Goal: Task Accomplishment & Management: Use online tool/utility

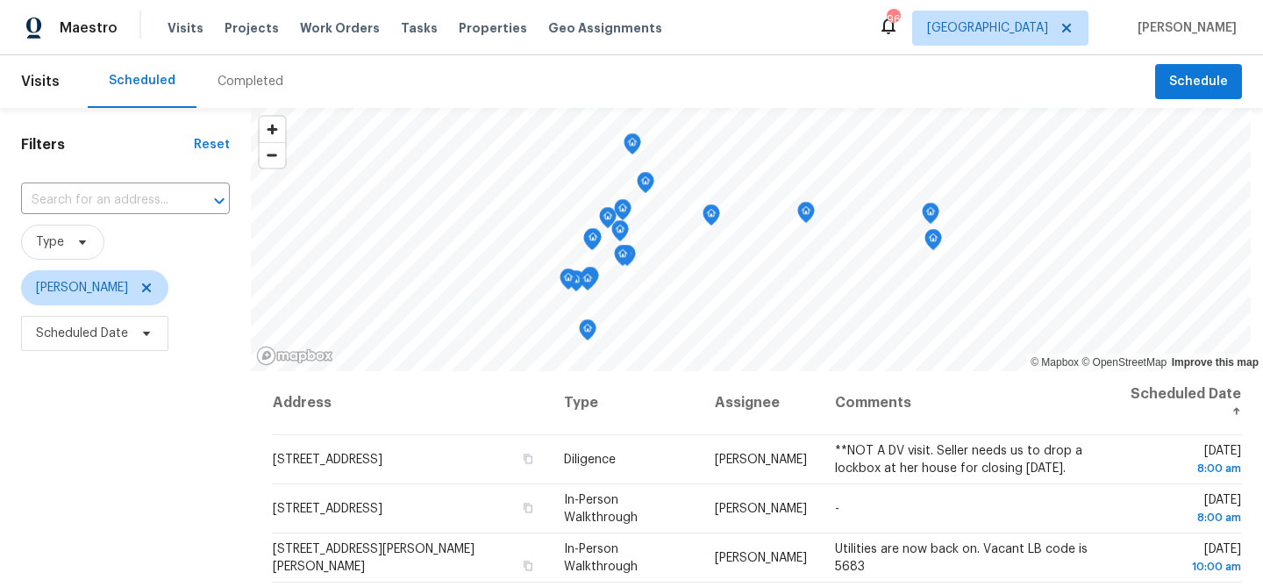
scroll to position [10, 0]
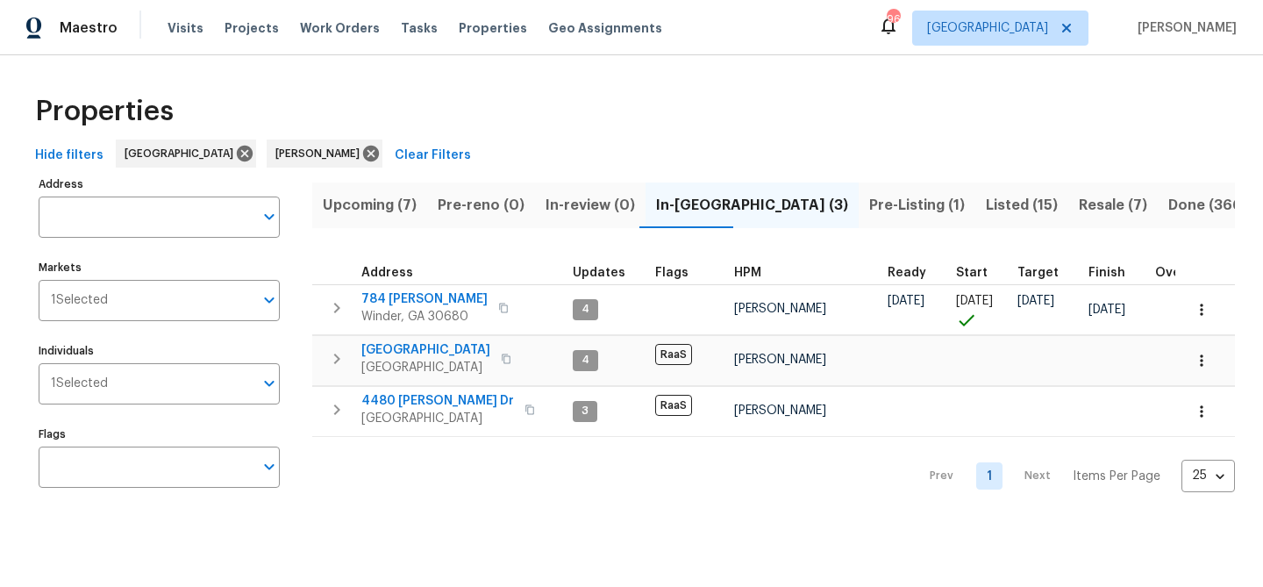
click at [986, 204] on span "Listed (15)" at bounding box center [1022, 205] width 72 height 25
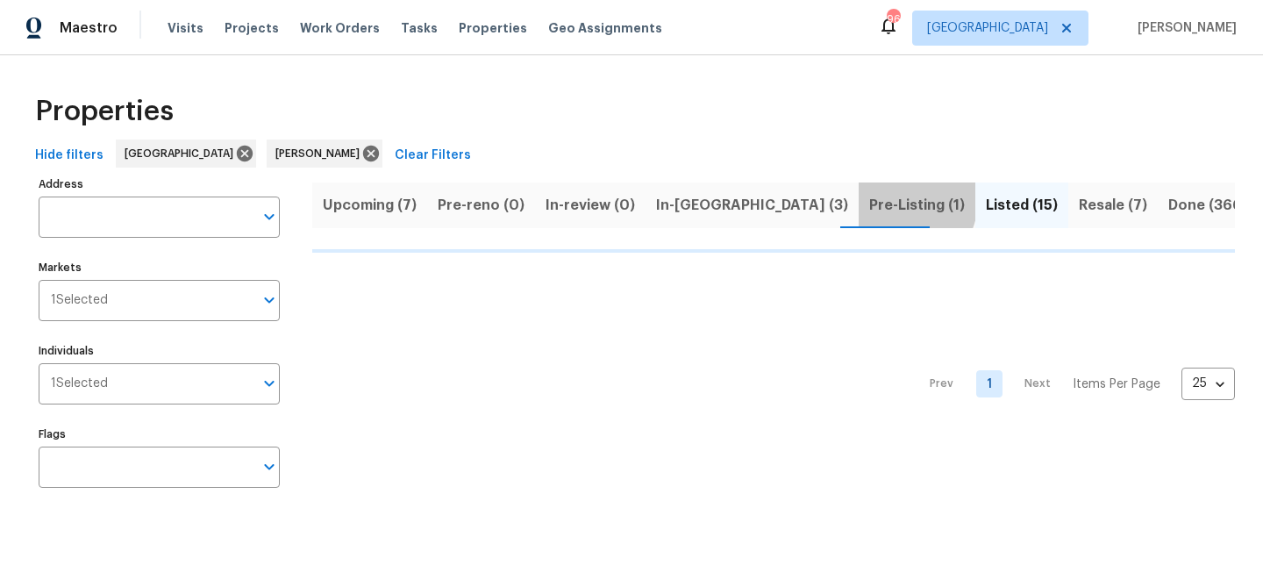
click at [870, 200] on span "Pre-Listing (1)" at bounding box center [918, 205] width 96 height 25
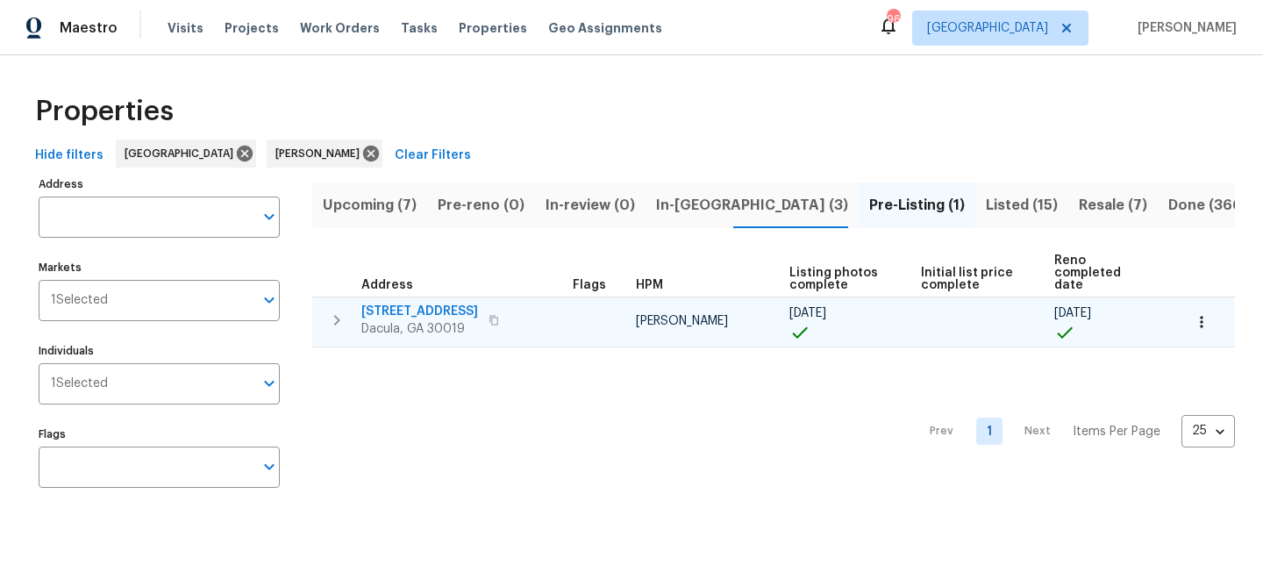
click at [457, 304] on span "1476 Rolling View Way" at bounding box center [419, 312] width 117 height 18
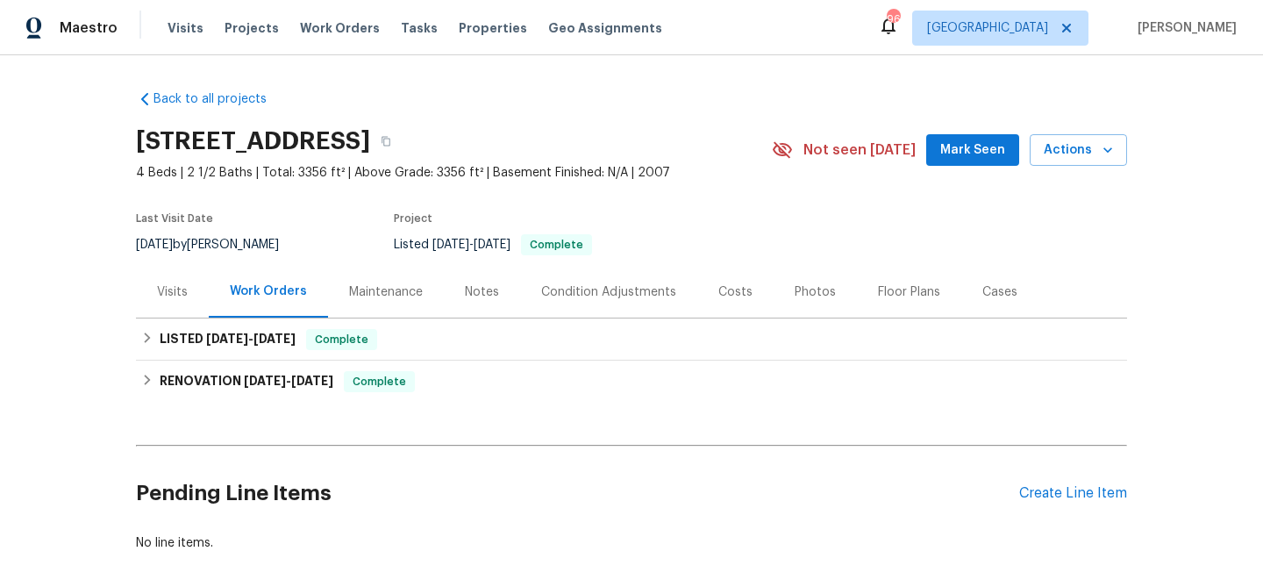
click at [972, 140] on span "Mark Seen" at bounding box center [973, 151] width 65 height 22
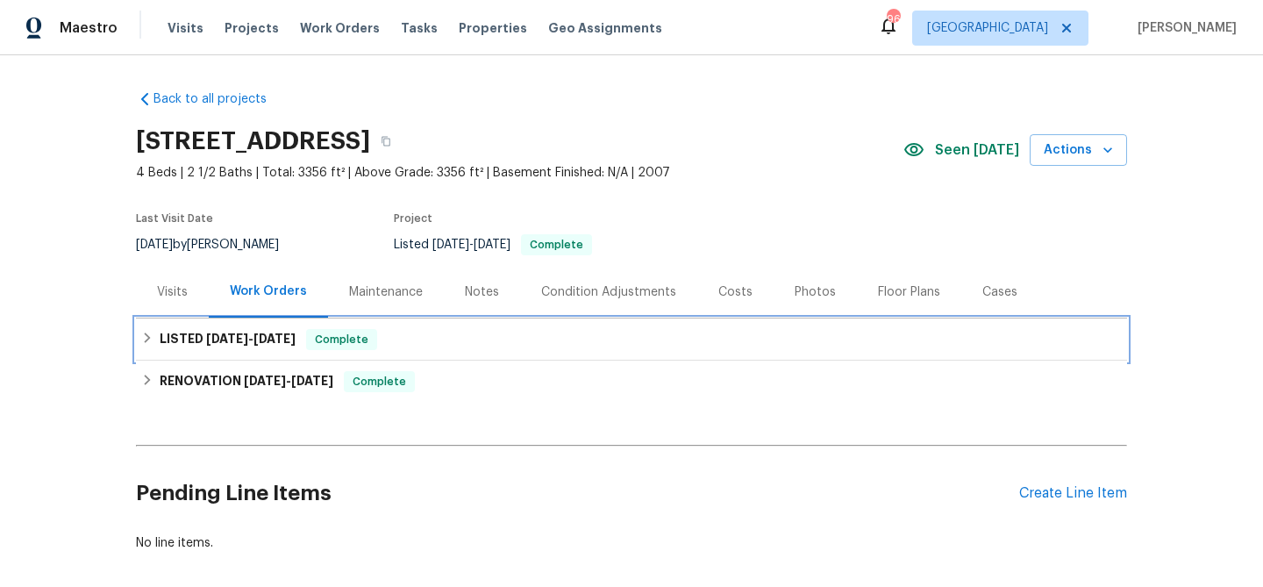
click at [441, 346] on div "LISTED 9/9/25 - 9/12/25 Complete" at bounding box center [631, 339] width 981 height 21
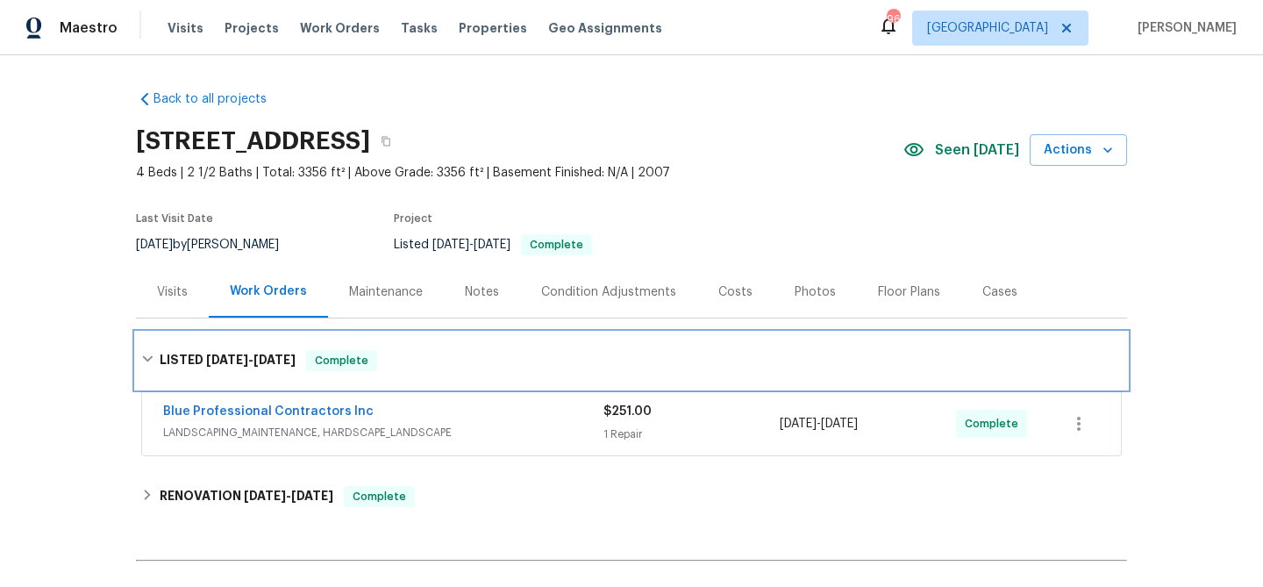
click at [441, 346] on div "LISTED 9/9/25 - 9/12/25 Complete" at bounding box center [631, 361] width 991 height 56
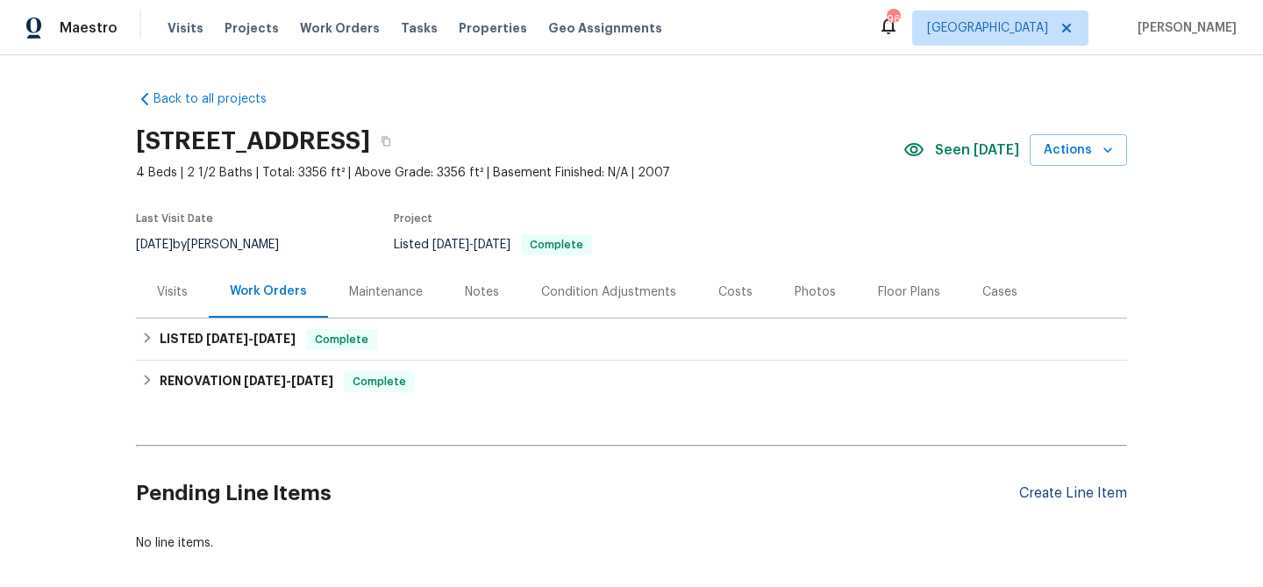
click at [1052, 493] on div "Create Line Item" at bounding box center [1074, 493] width 108 height 17
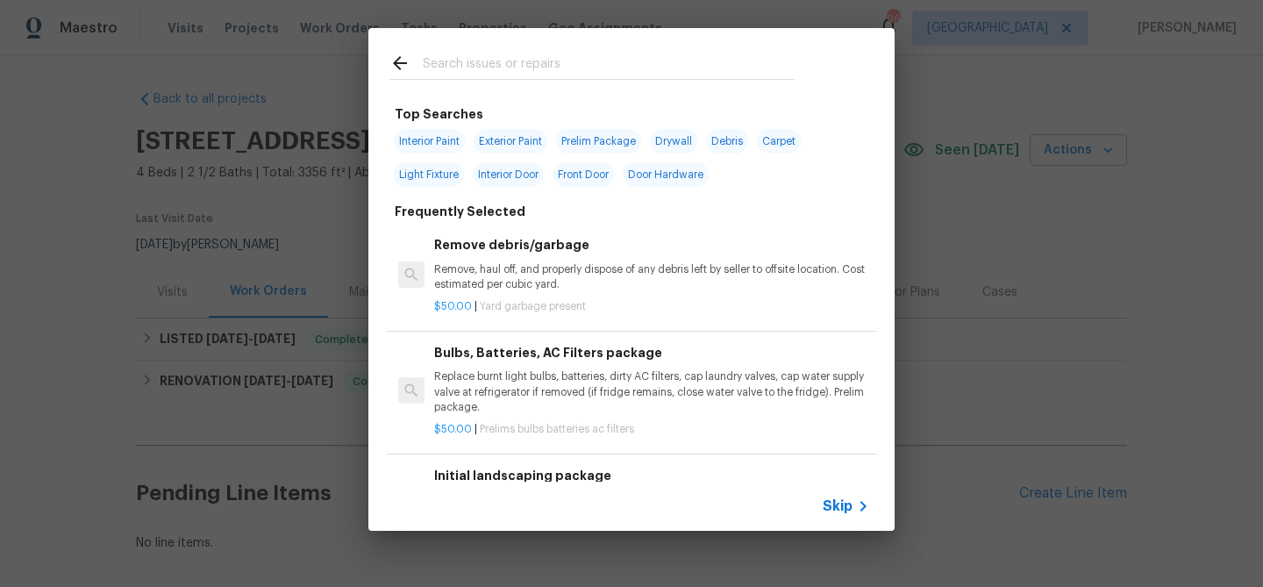
click at [462, 64] on input "text" at bounding box center [609, 66] width 372 height 26
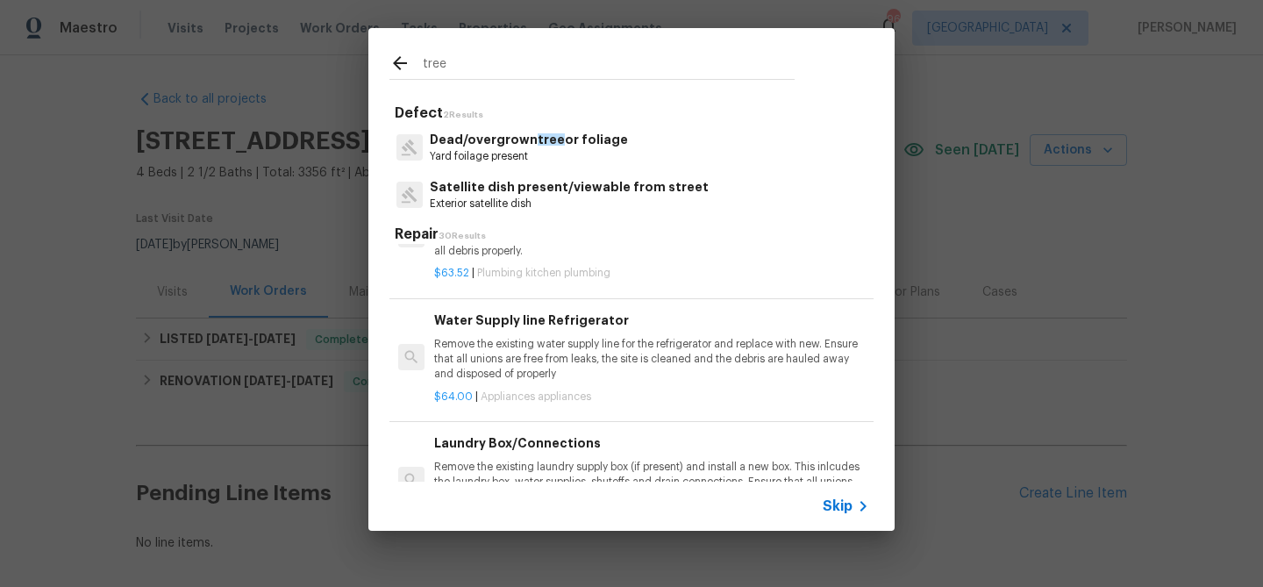
scroll to position [1535, 0]
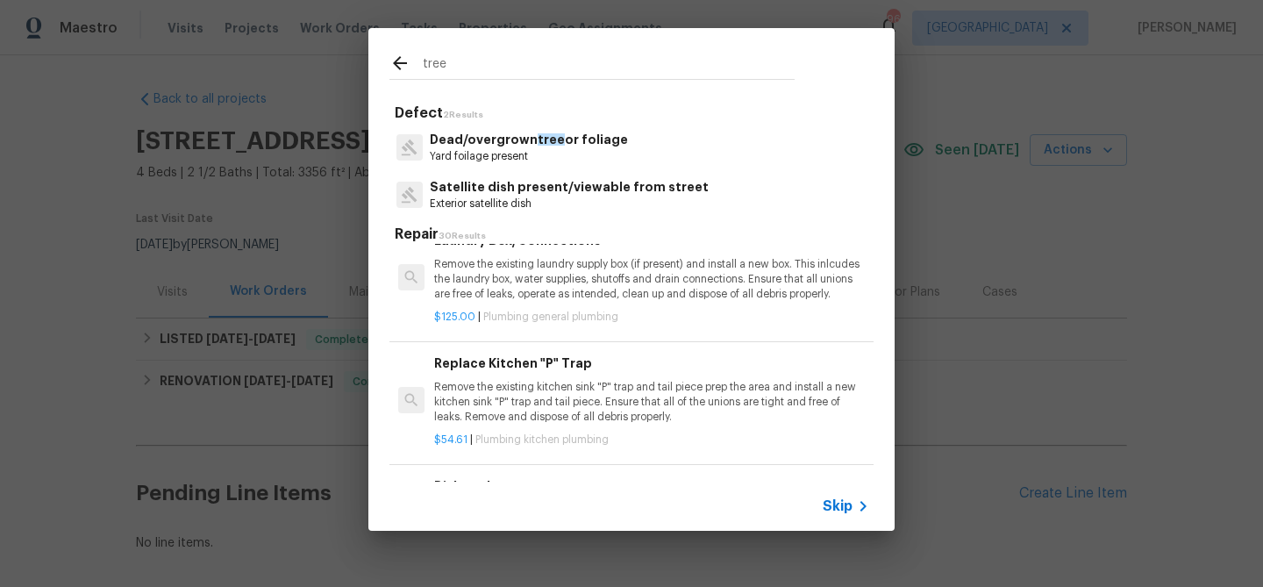
type input "tree"
click at [503, 150] on p "Yard foilage present" at bounding box center [529, 156] width 198 height 15
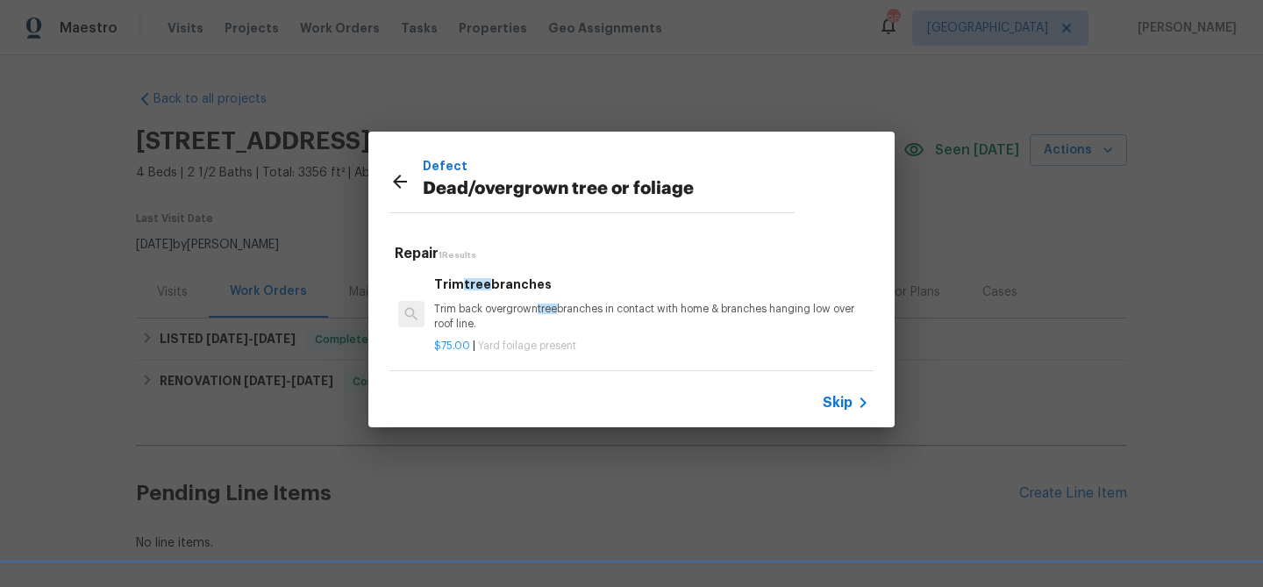
click at [569, 314] on p "Trim back overgrown tree branches in contact with home & branches hanging low o…" at bounding box center [651, 317] width 435 height 30
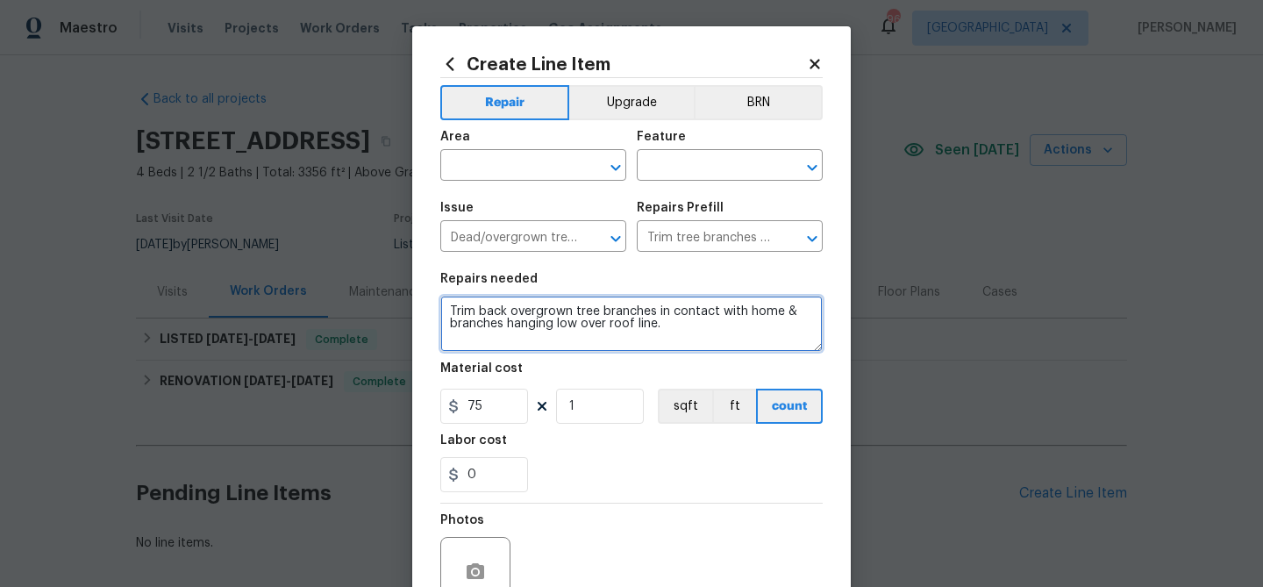
click at [521, 321] on textarea "Trim back overgrown tree branches in contact with home & branches hanging low o…" at bounding box center [631, 324] width 383 height 56
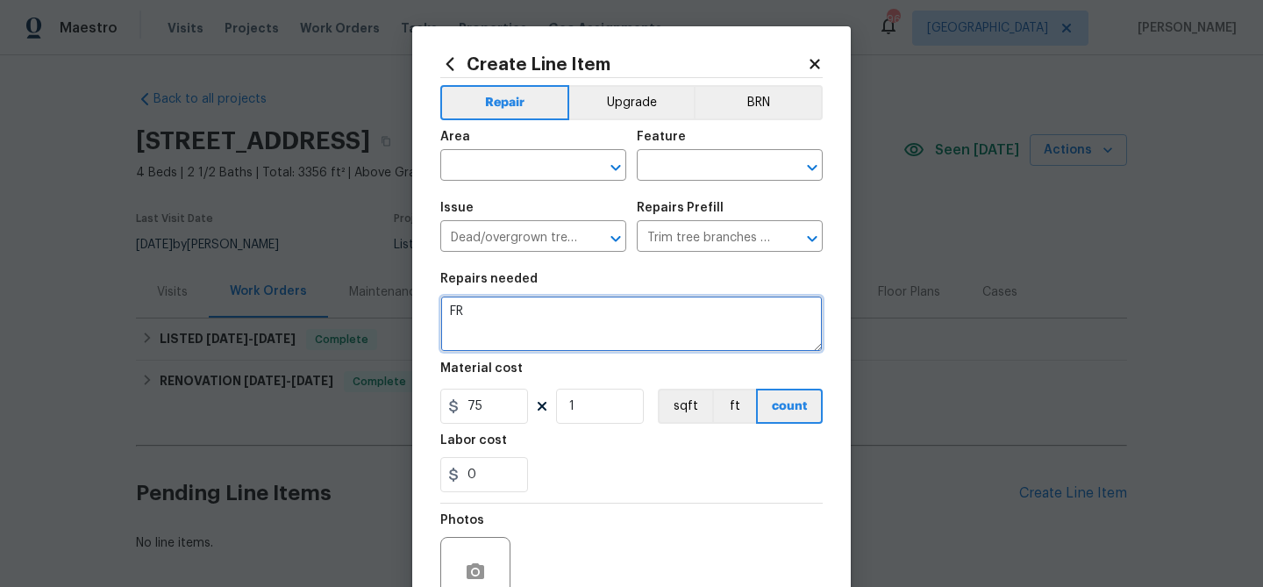
type textarea "F"
type textarea "HOA VIOLATION: Replace 15 gallon tree in the front yard to replace the dead tree"
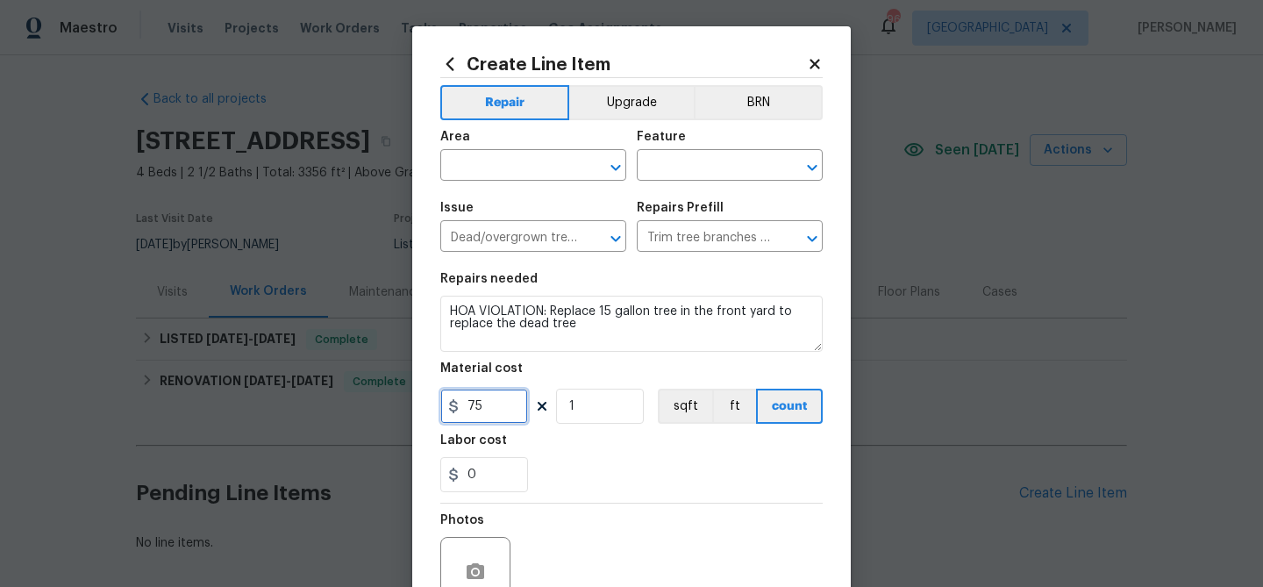
click at [474, 405] on input "75" at bounding box center [484, 406] width 88 height 35
type input "700"
click at [604, 436] on div "Labor cost" at bounding box center [631, 445] width 383 height 23
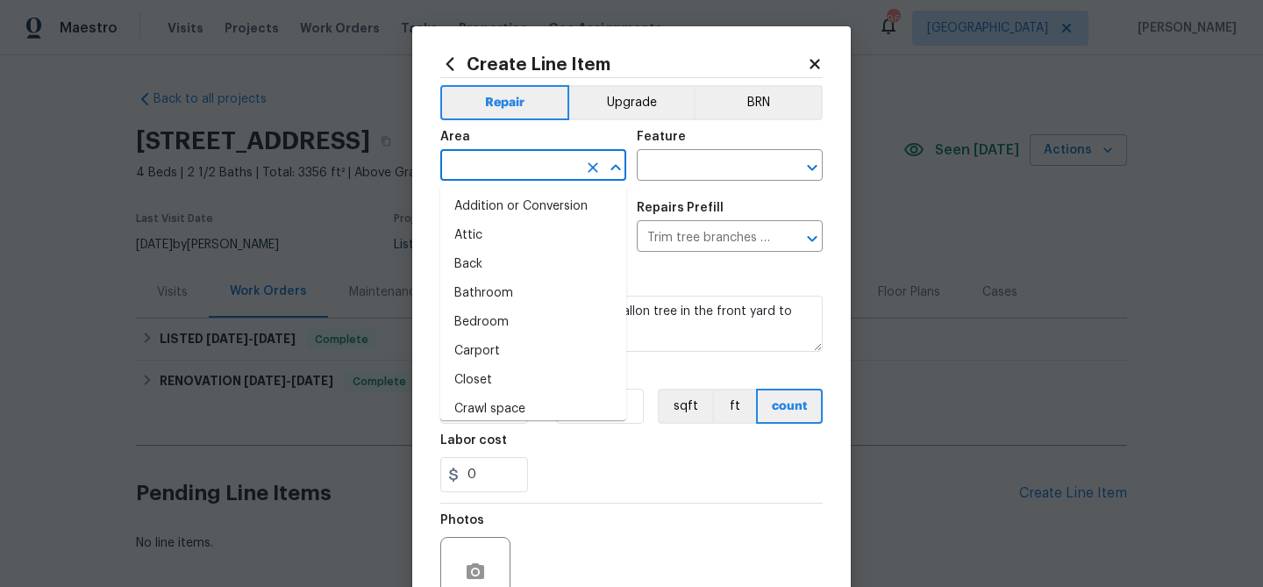
click at [530, 160] on input "text" at bounding box center [508, 167] width 137 height 27
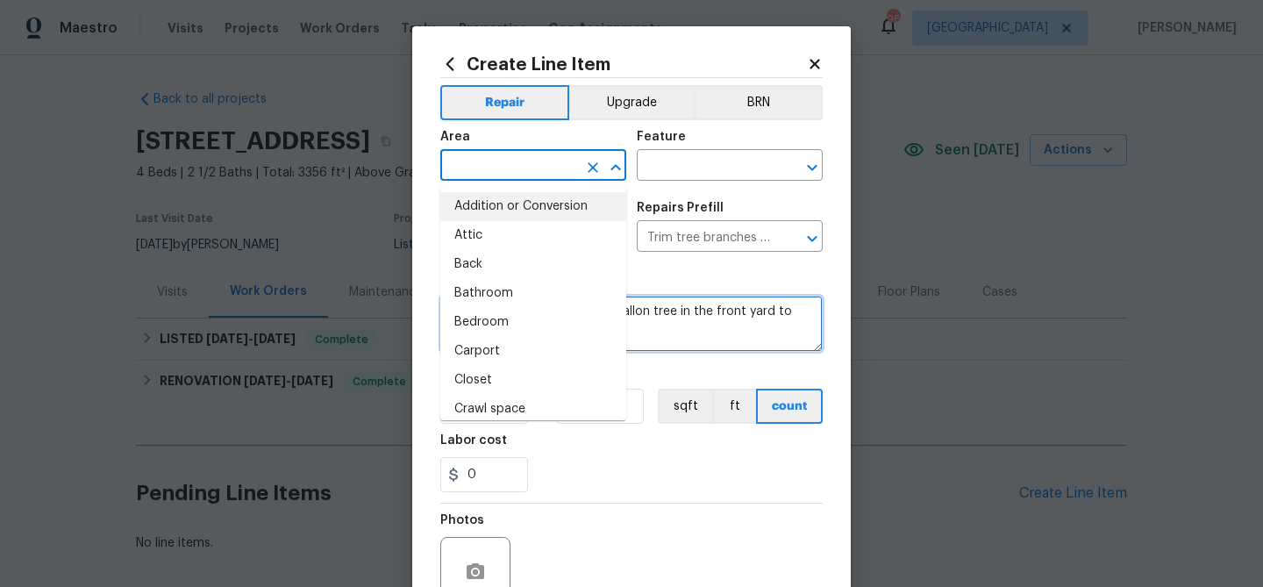
click at [683, 316] on textarea "HOA VIOLATION: Replace 15 gallon tree in the front yard to replace the dead tree" at bounding box center [631, 324] width 383 height 56
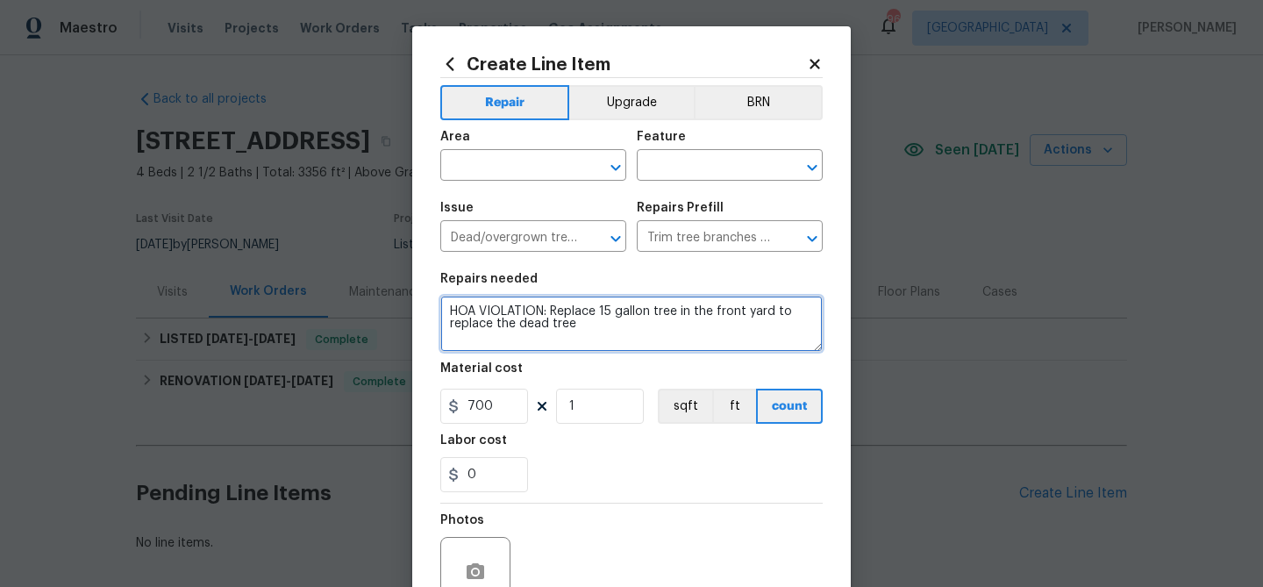
click at [683, 316] on textarea "HOA VIOLATION: Replace 15 gallon tree in the front yard to replace the dead tree" at bounding box center [631, 324] width 383 height 56
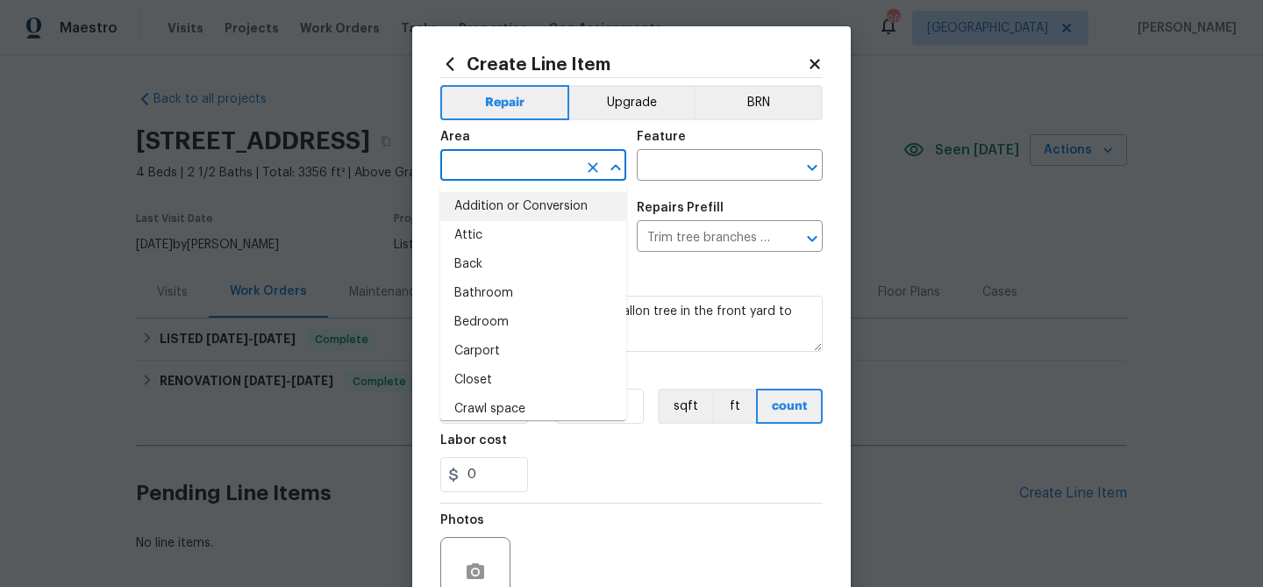
click at [535, 166] on input "text" at bounding box center [508, 167] width 137 height 27
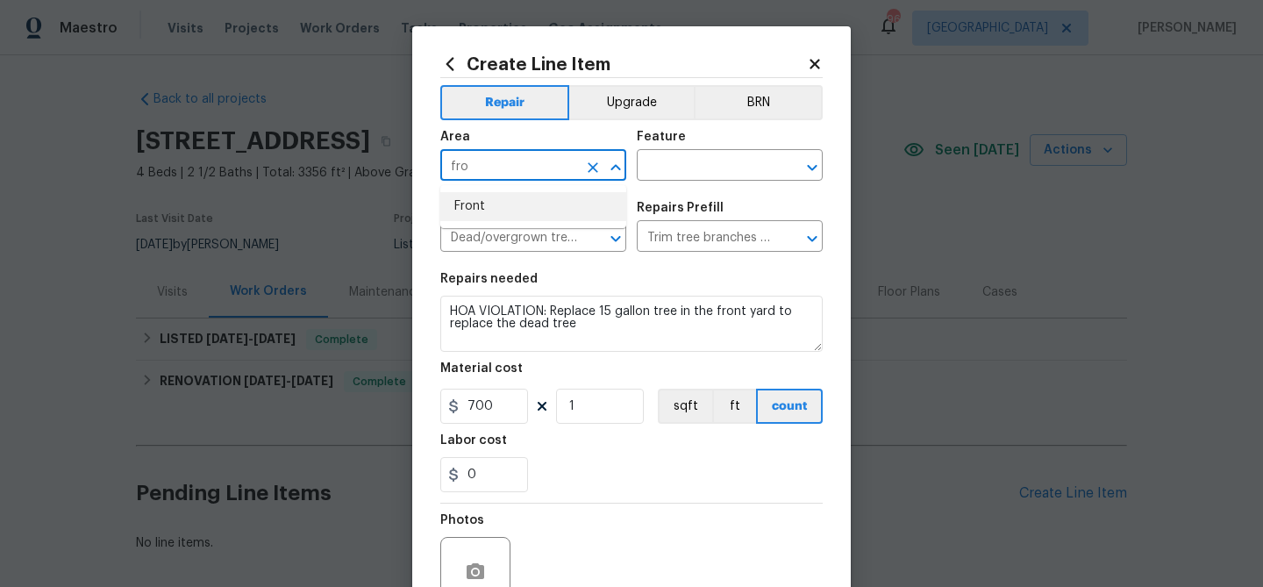
click at [517, 202] on li "Front" at bounding box center [533, 206] width 186 height 29
type input "Front"
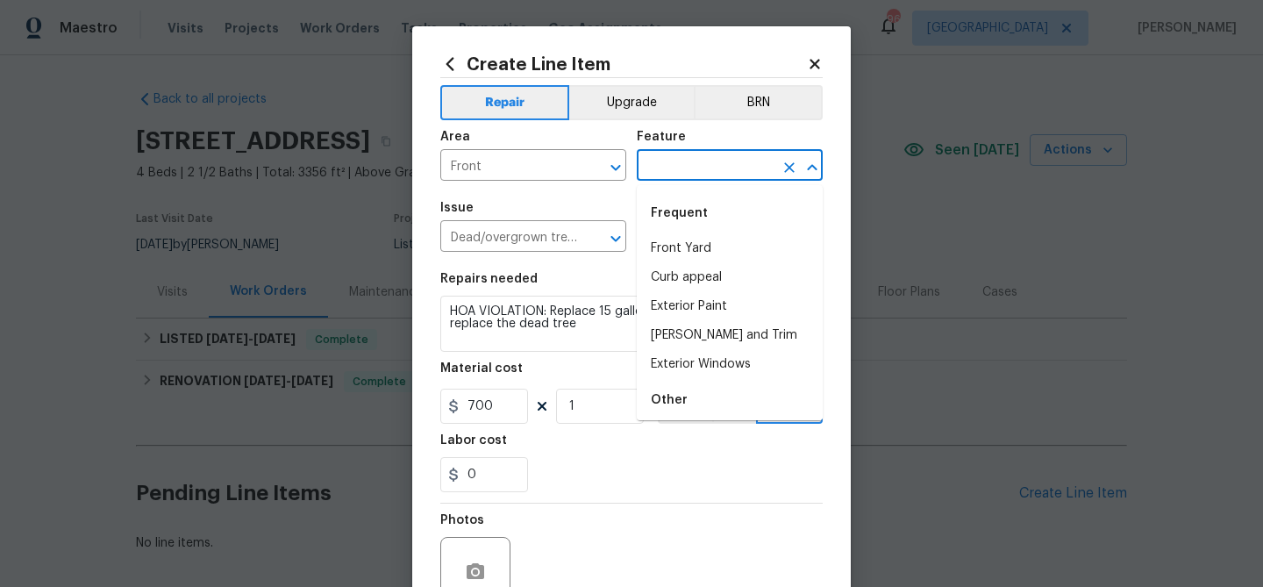
click at [660, 175] on input "text" at bounding box center [705, 167] width 137 height 27
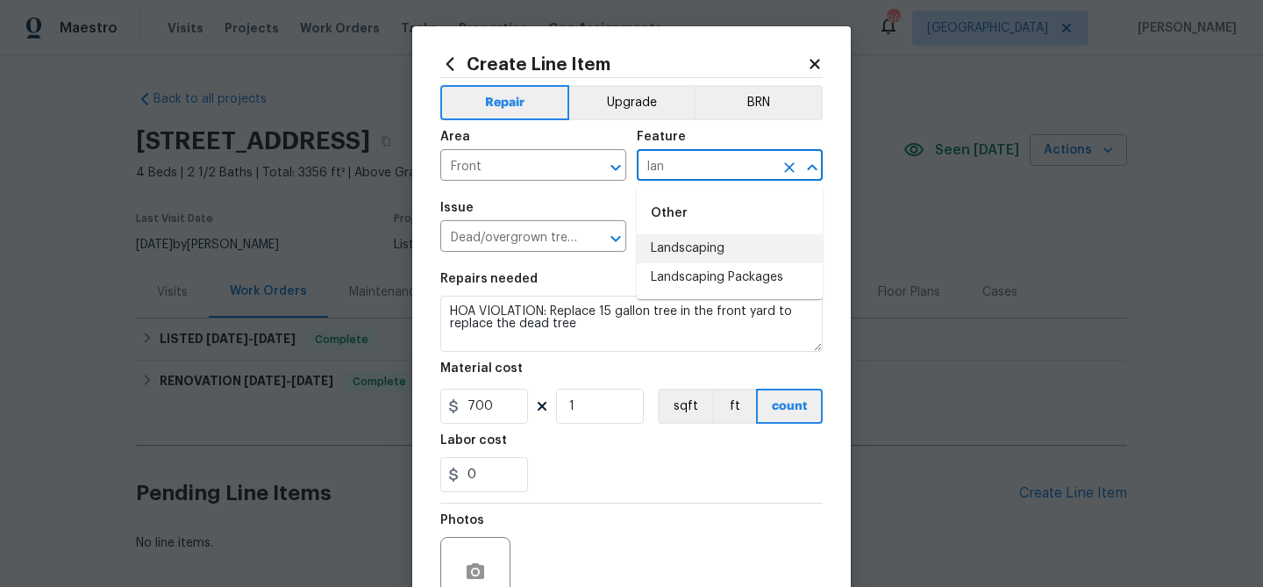
click at [684, 246] on li "Landscaping" at bounding box center [730, 248] width 186 height 29
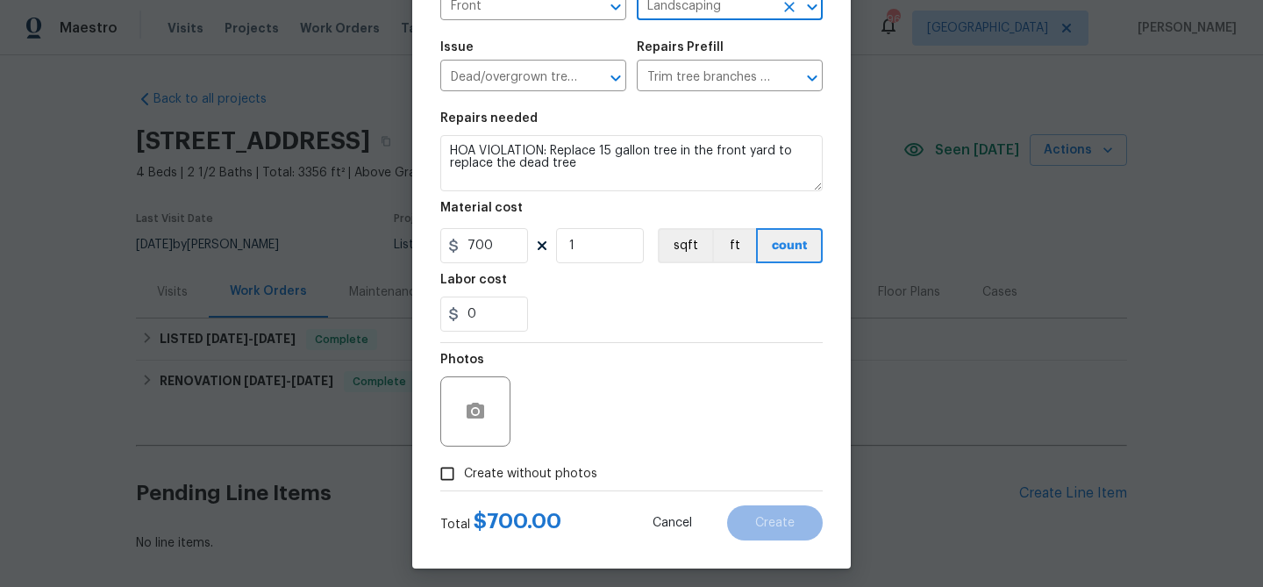
scroll to position [169, 0]
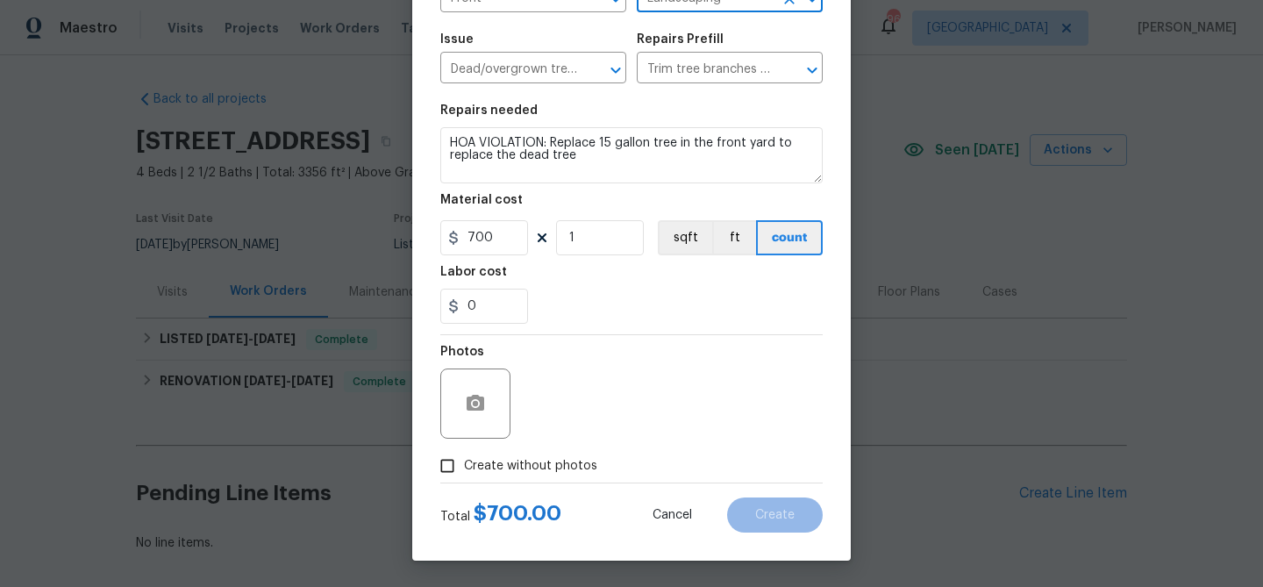
type input "Landscaping"
click at [519, 466] on span "Create without photos" at bounding box center [530, 466] width 133 height 18
click at [464, 466] on input "Create without photos" at bounding box center [447, 465] width 33 height 33
checkbox input "true"
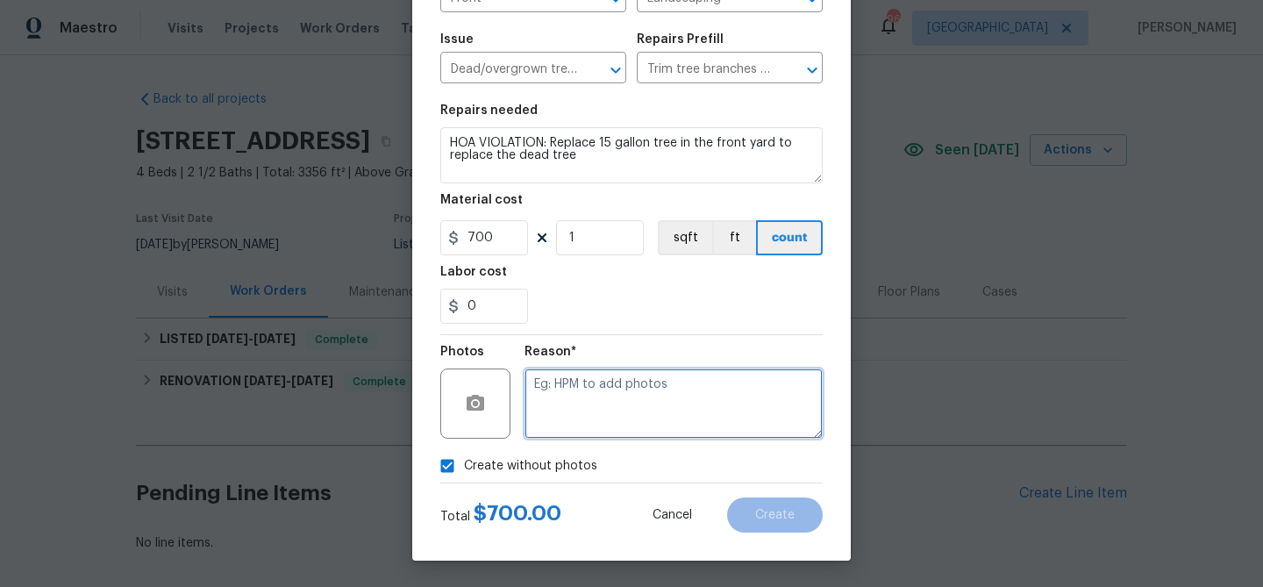
click at [562, 385] on textarea at bounding box center [674, 404] width 298 height 70
click at [574, 404] on textarea at bounding box center [674, 404] width 298 height 70
paste textarea "HOA VIOLATION: Replace 15 gallon tree in the front yard to replace the dead tree"
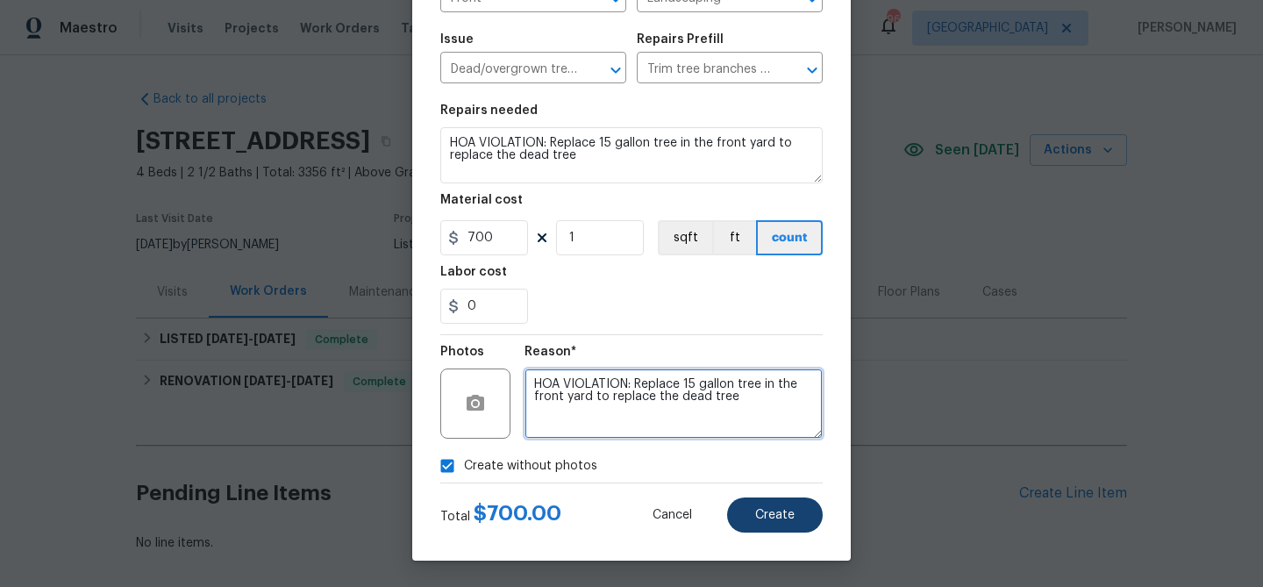
type textarea "HOA VIOLATION: Replace 15 gallon tree in the front yard to replace the dead tree"
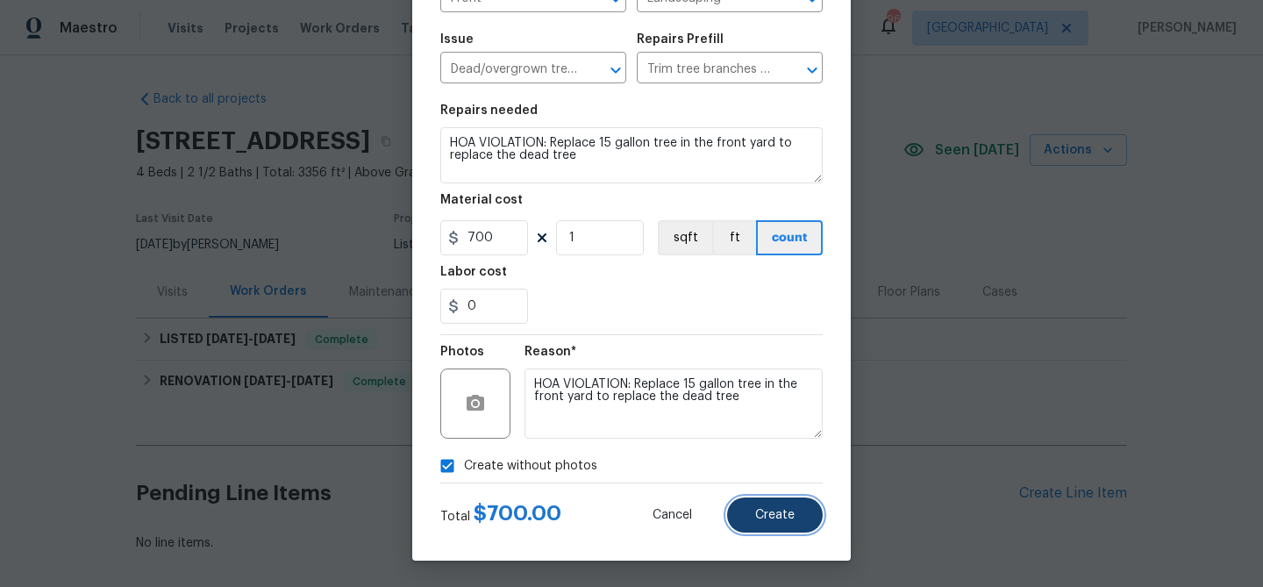
click at [750, 505] on button "Create" at bounding box center [775, 514] width 96 height 35
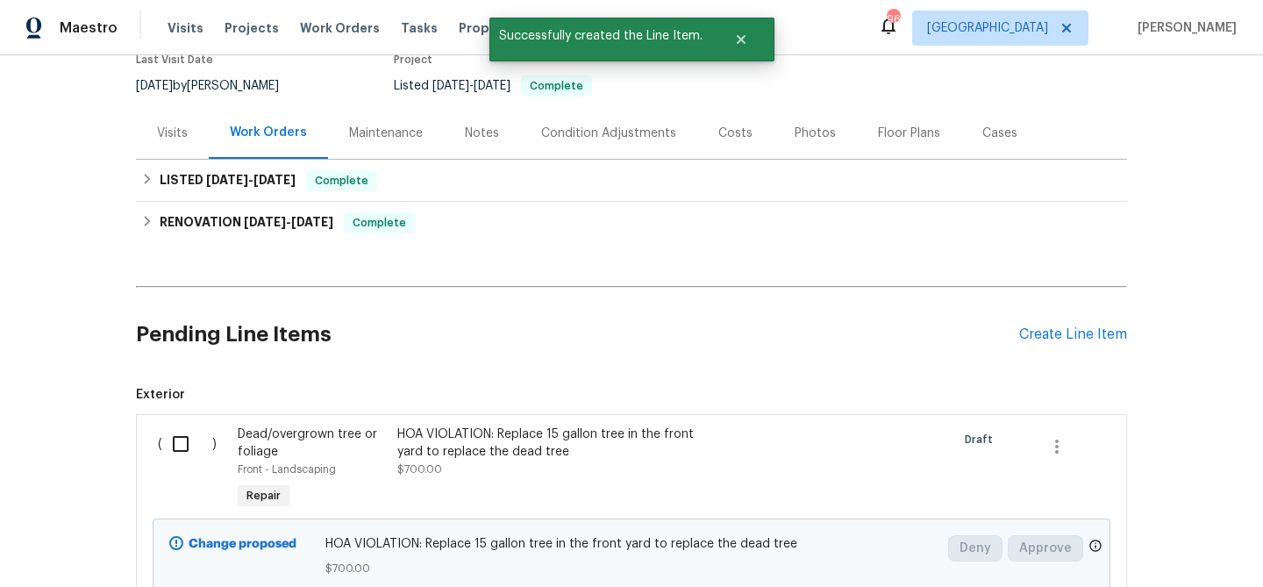
scroll to position [210, 0]
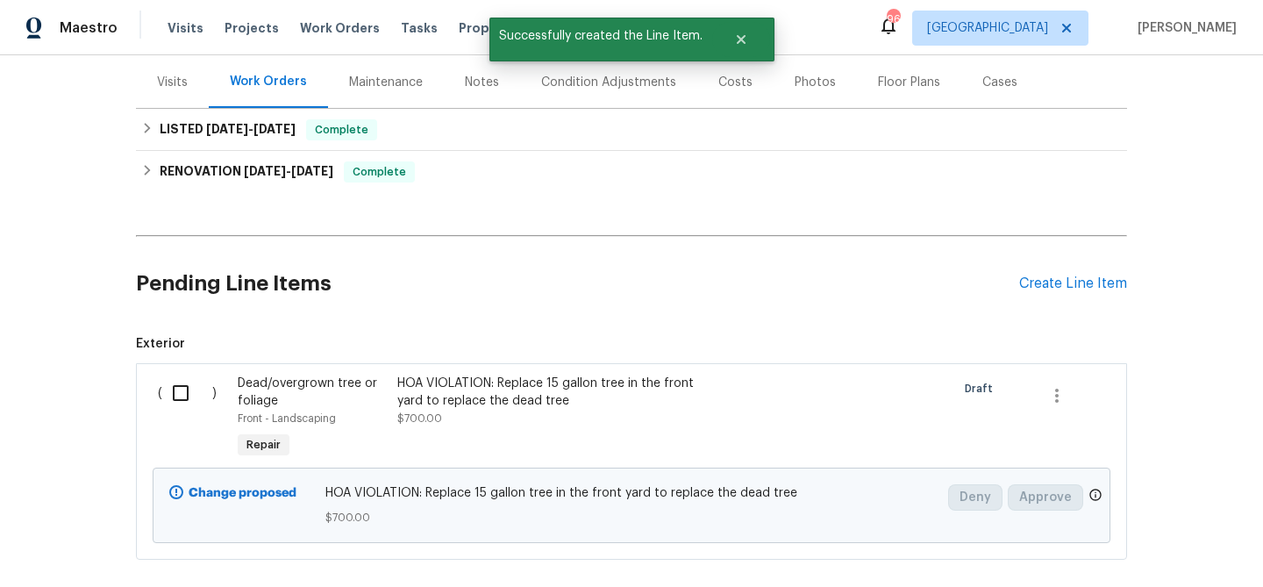
click at [185, 398] on input "checkbox" at bounding box center [187, 393] width 50 height 37
checkbox input "true"
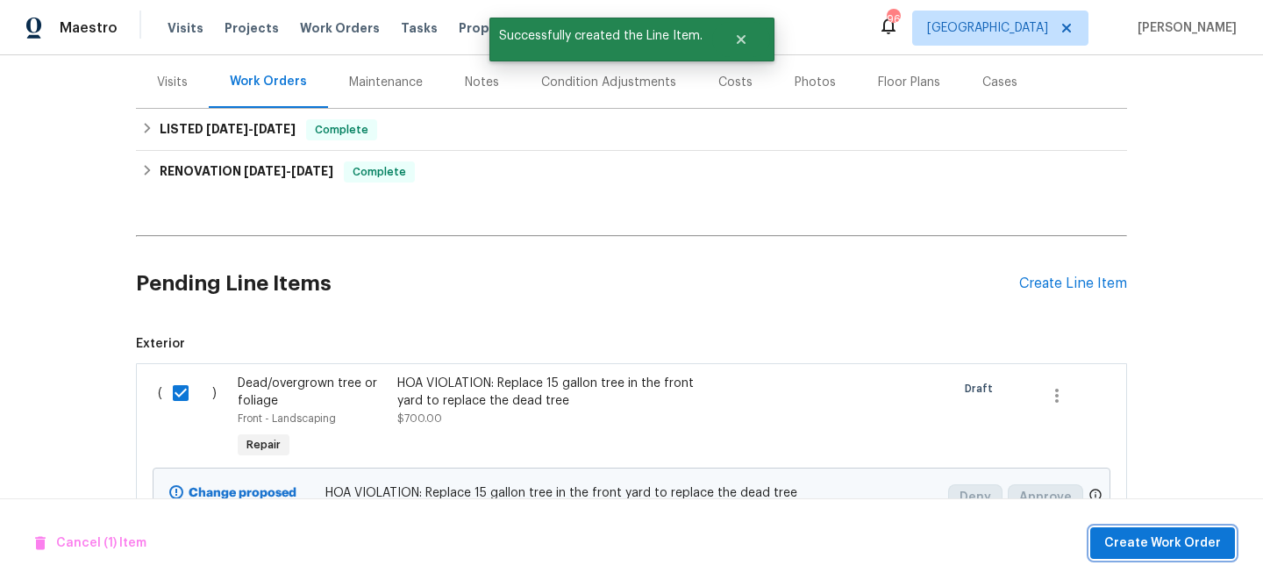
click at [1139, 540] on span "Create Work Order" at bounding box center [1163, 544] width 117 height 22
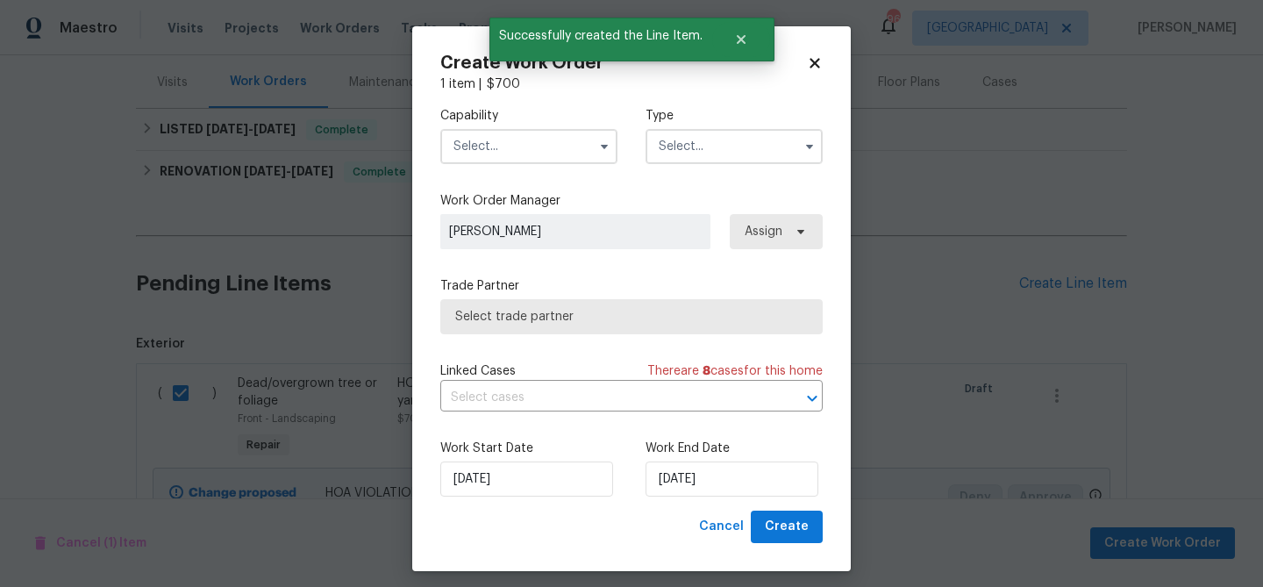
click at [488, 153] on input "text" at bounding box center [528, 146] width 177 height 35
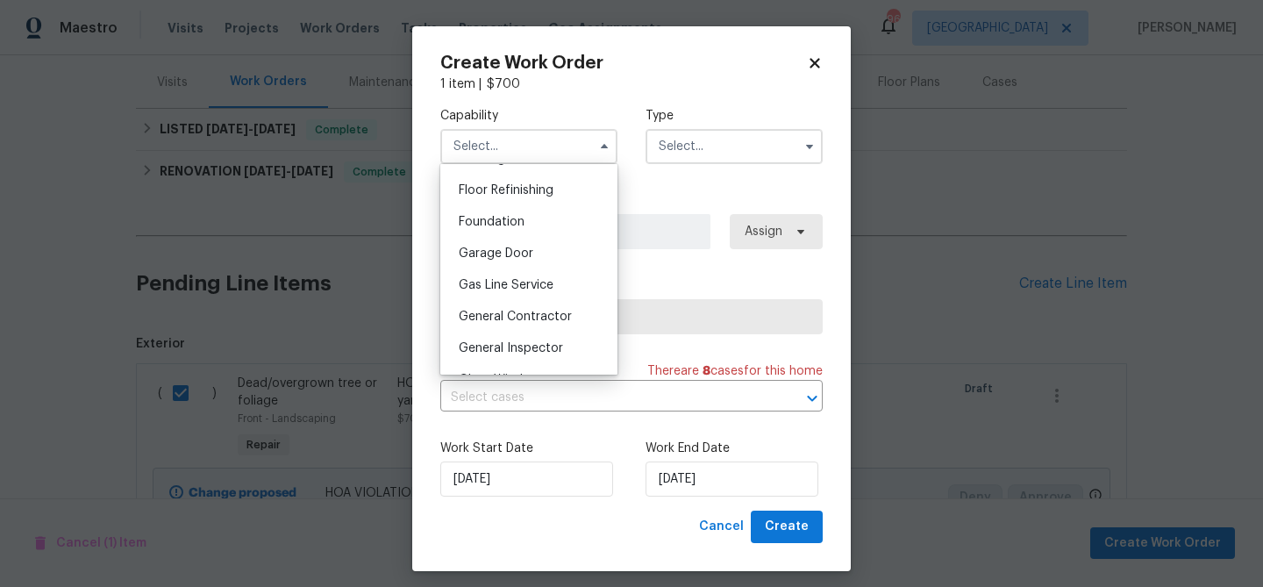
scroll to position [707, 0]
click at [530, 315] on span "General Contractor" at bounding box center [515, 316] width 113 height 12
type input "General Contractor"
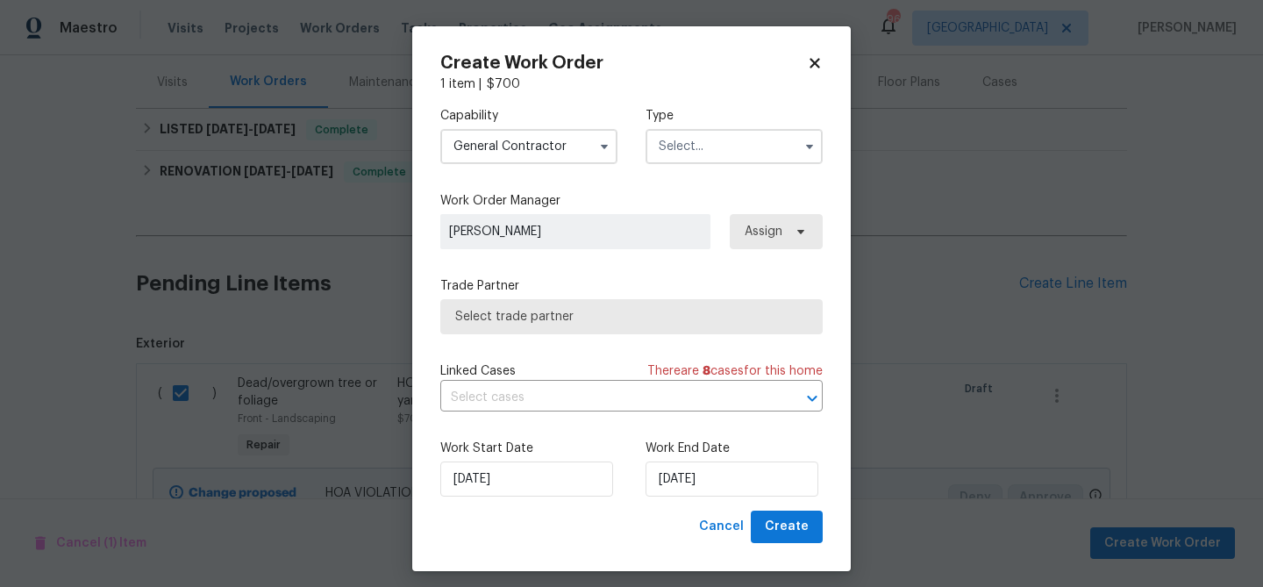
click at [705, 151] on input "text" at bounding box center [734, 146] width 177 height 35
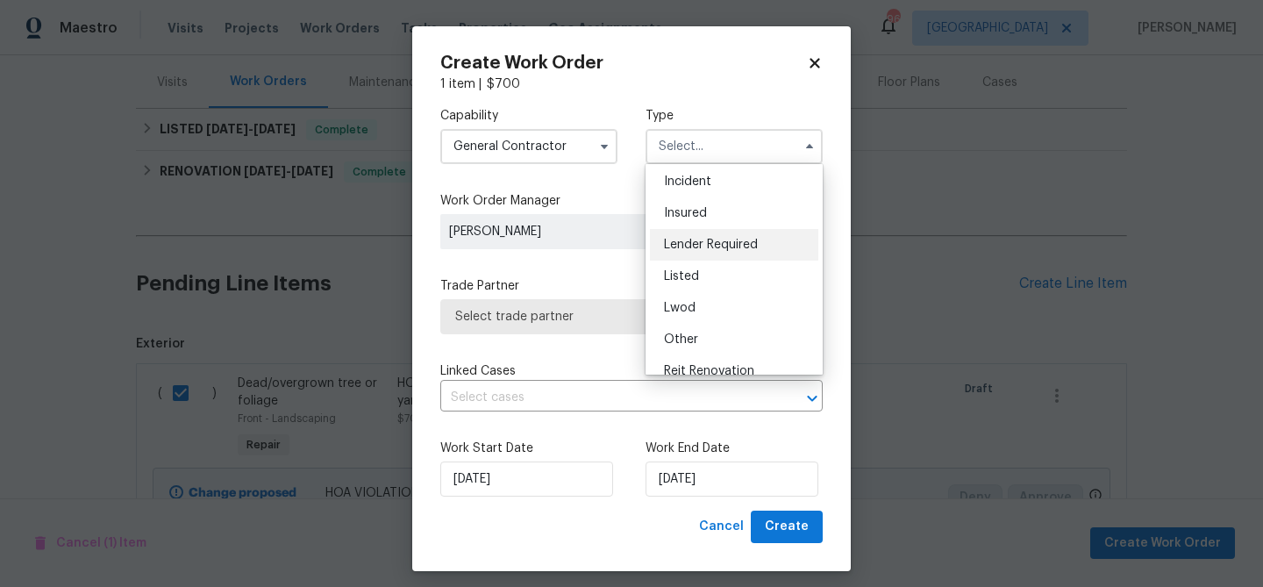
scroll to position [90, 0]
click at [688, 253] on span "Listed" at bounding box center [681, 252] width 35 height 12
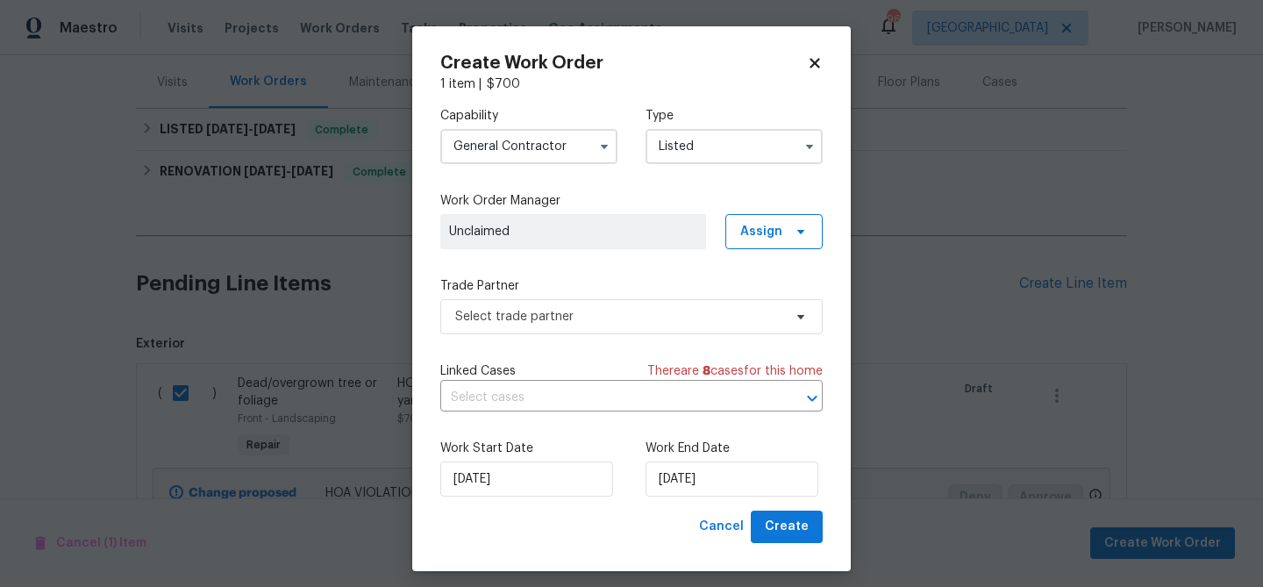
click at [703, 147] on input "Listed" at bounding box center [734, 146] width 177 height 35
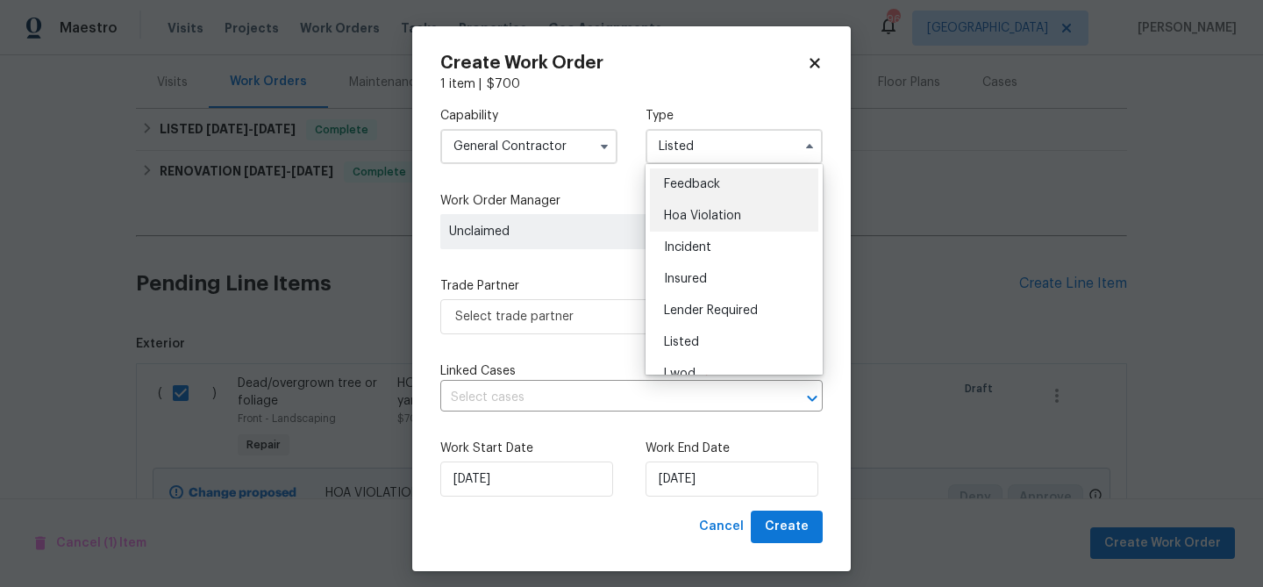
click at [697, 219] on span "Hoa Violation" at bounding box center [702, 216] width 77 height 12
type input "Hoa Violation"
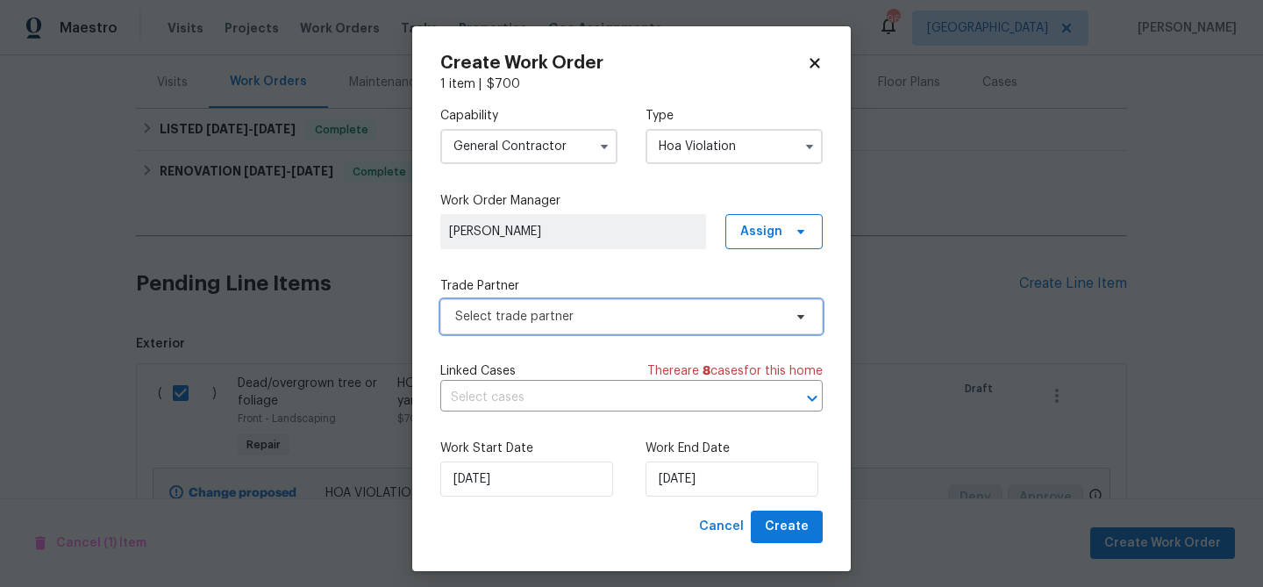
click at [644, 318] on span "Select trade partner" at bounding box center [618, 317] width 327 height 18
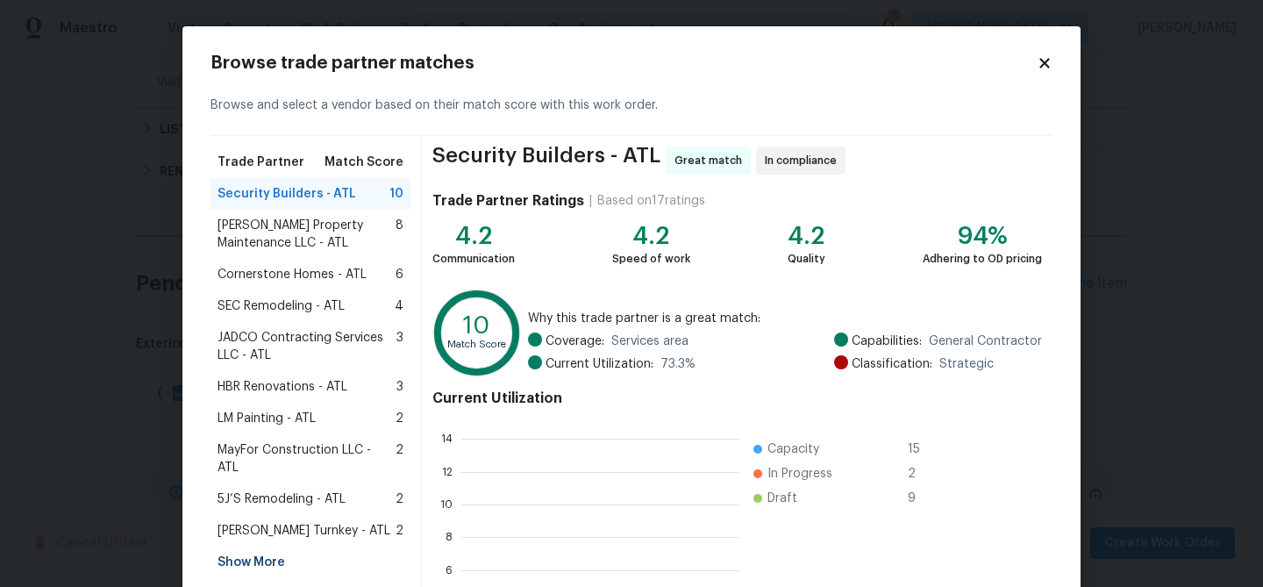
scroll to position [246, 278]
click at [1048, 68] on icon at bounding box center [1045, 63] width 10 height 10
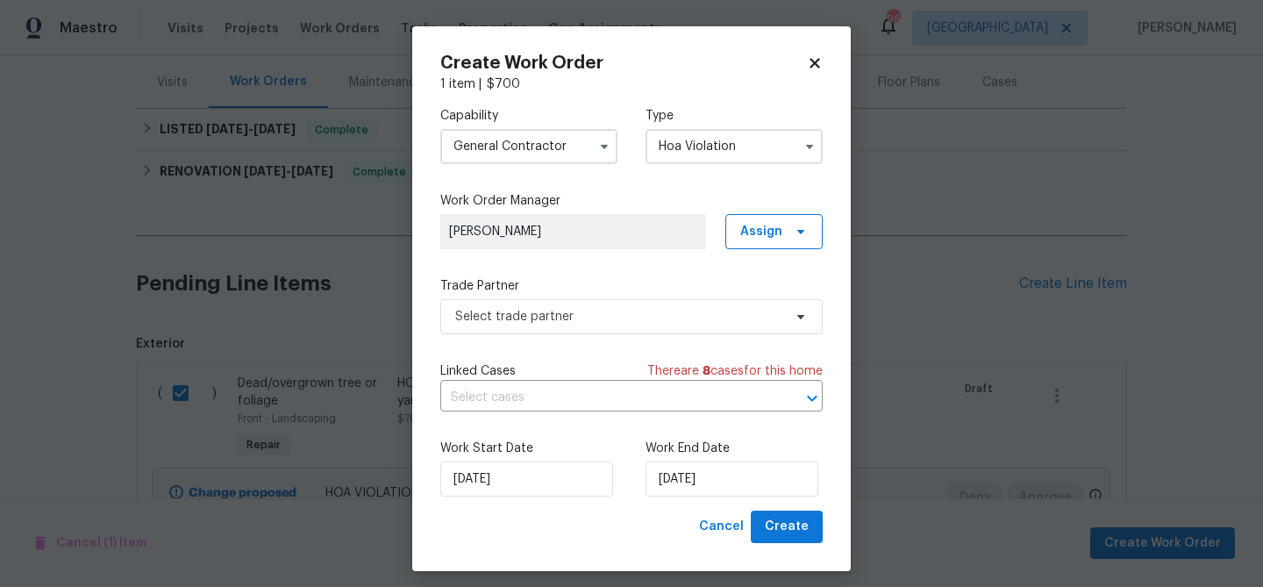
click at [553, 136] on input "General Contractor" at bounding box center [528, 146] width 177 height 35
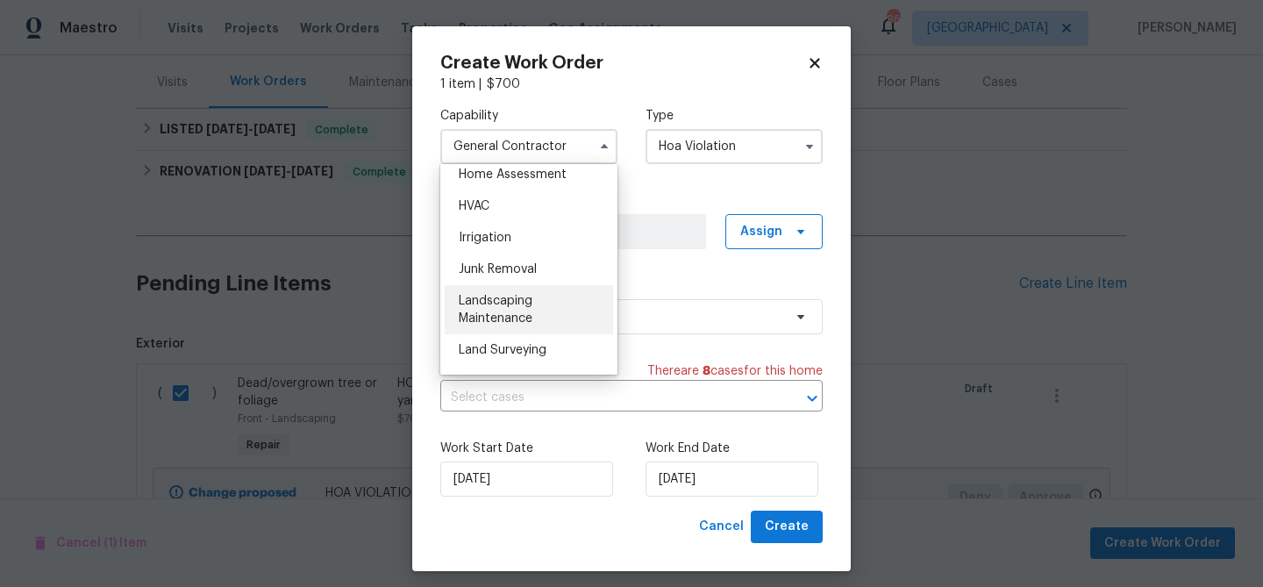
scroll to position [1048, 0]
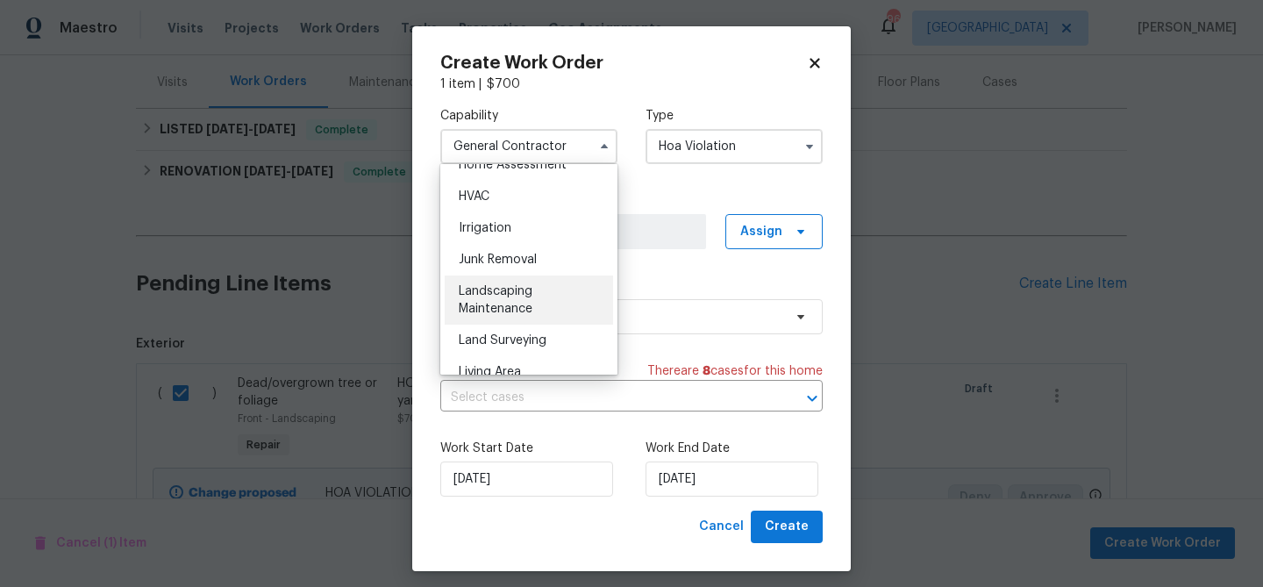
click at [522, 291] on span "Landscaping Maintenance" at bounding box center [496, 300] width 74 height 30
type input "Landscaping Maintenance"
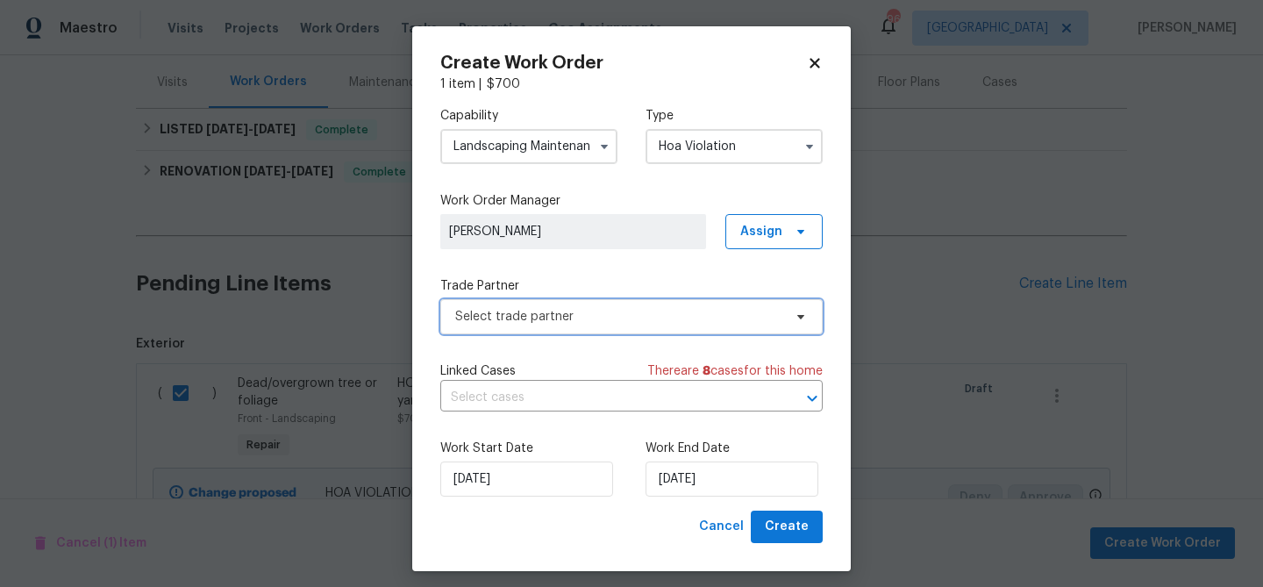
click at [544, 319] on span "Select trade partner" at bounding box center [618, 317] width 327 height 18
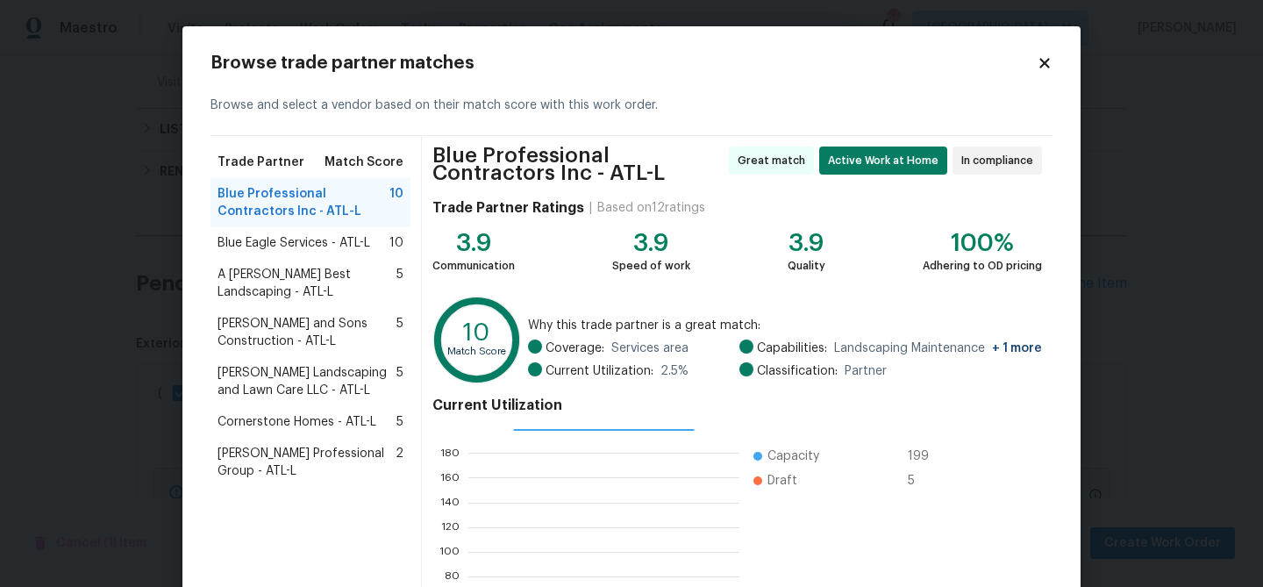
scroll to position [194, 0]
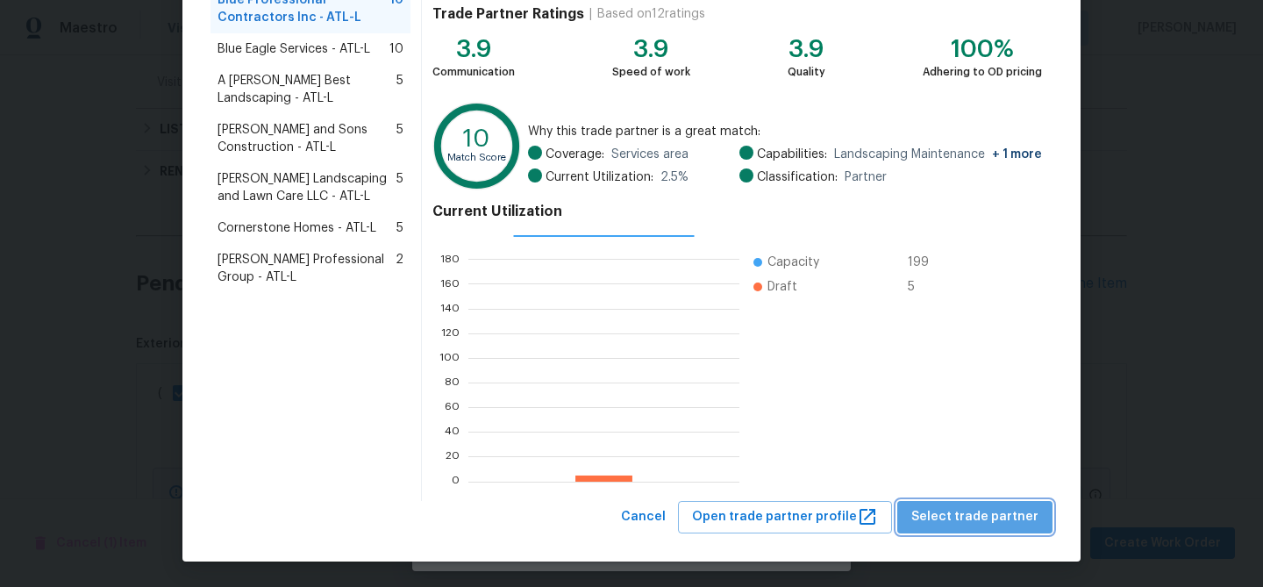
click at [1017, 504] on button "Select trade partner" at bounding box center [975, 517] width 155 height 32
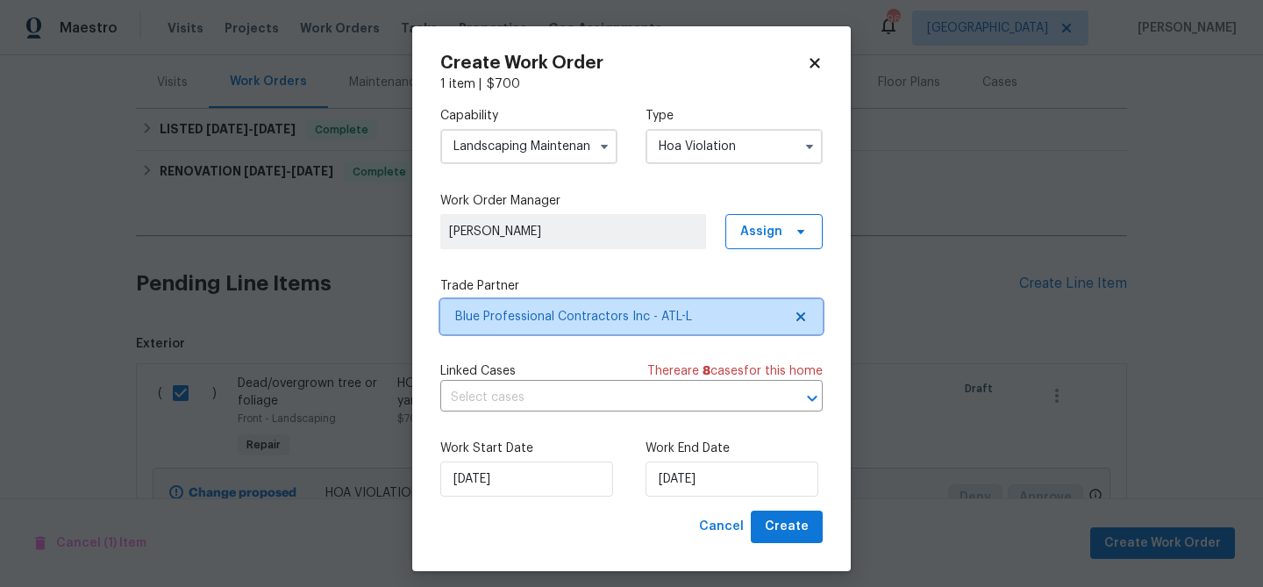
scroll to position [0, 0]
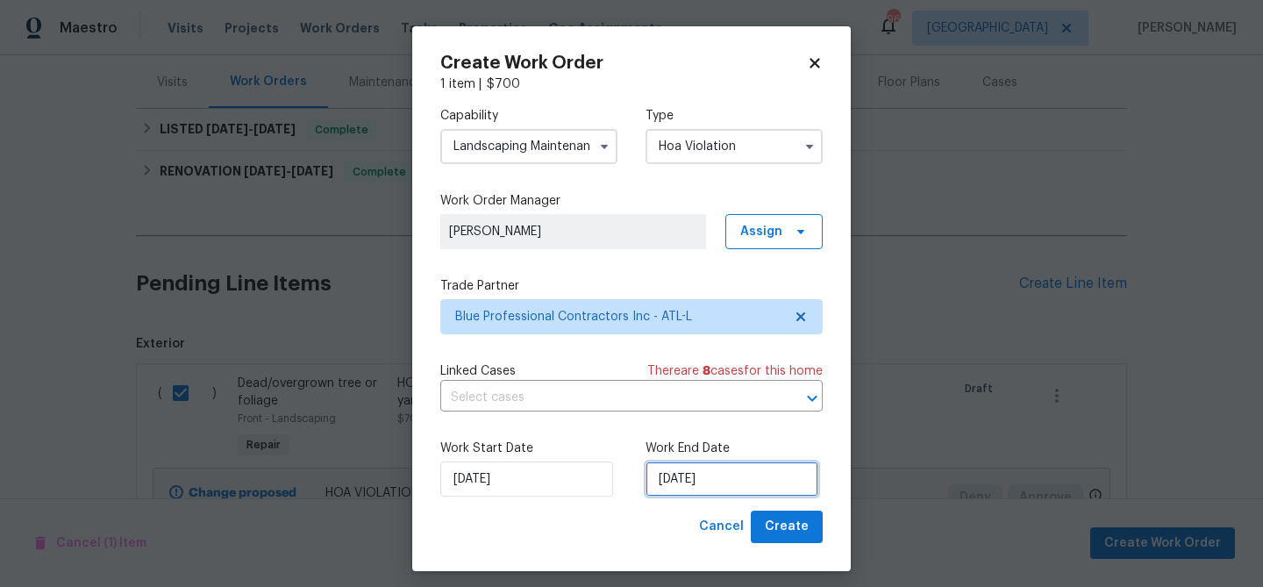
click at [686, 476] on input "9/16/2025" at bounding box center [732, 479] width 173 height 35
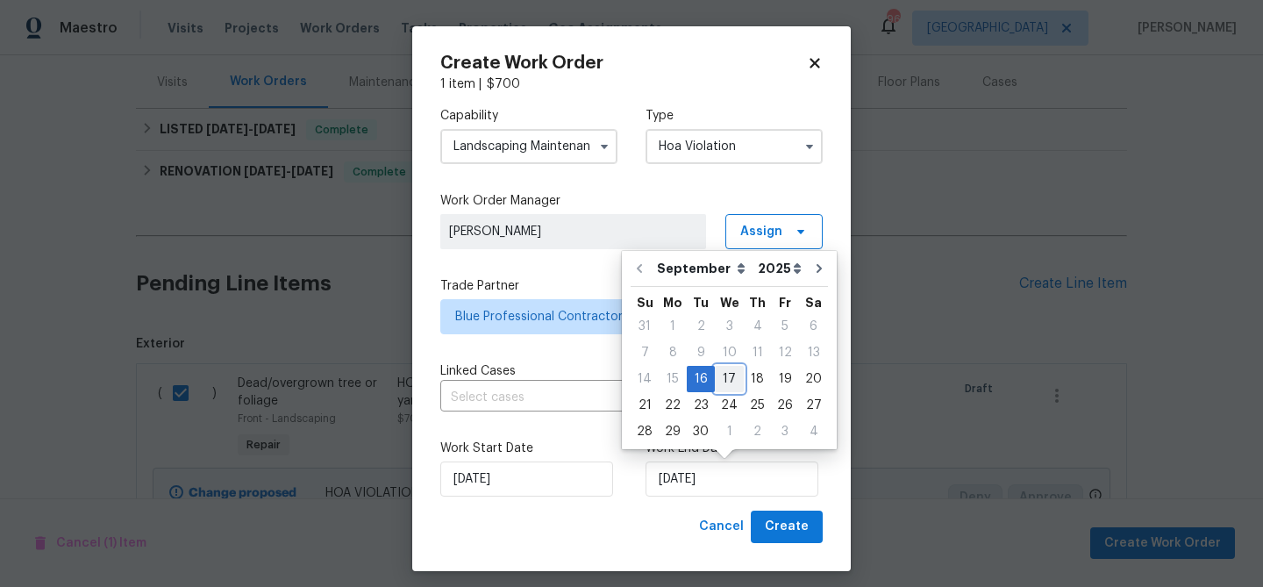
click at [725, 383] on div "17" at bounding box center [729, 379] width 29 height 25
type input "9/17/2025"
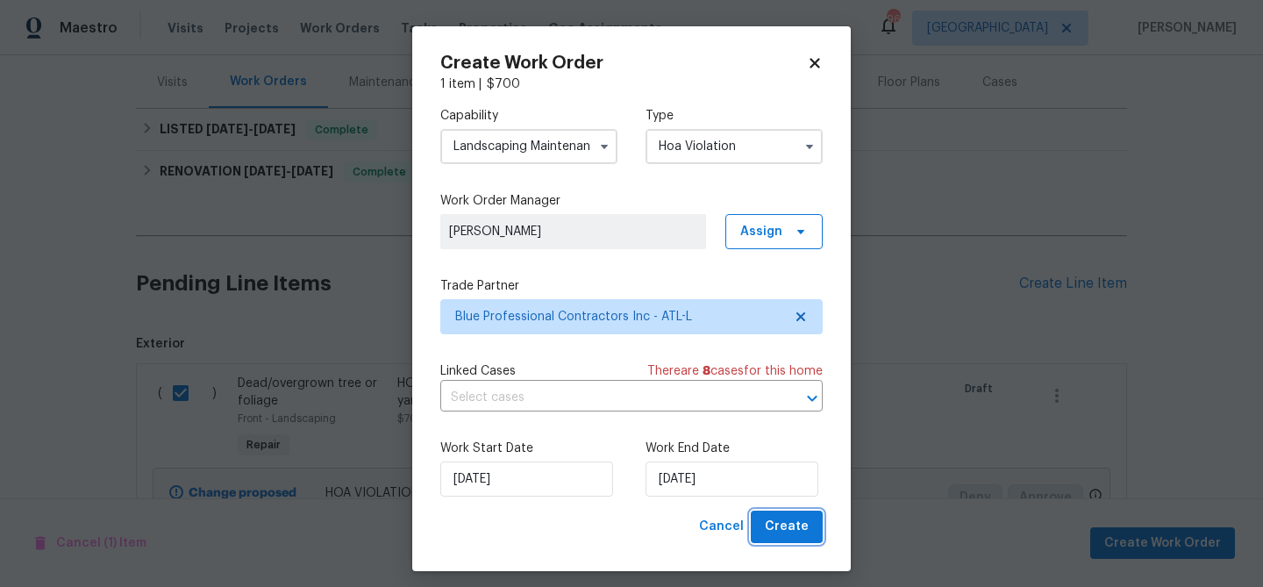
click at [790, 525] on span "Create" at bounding box center [787, 527] width 44 height 22
checkbox input "false"
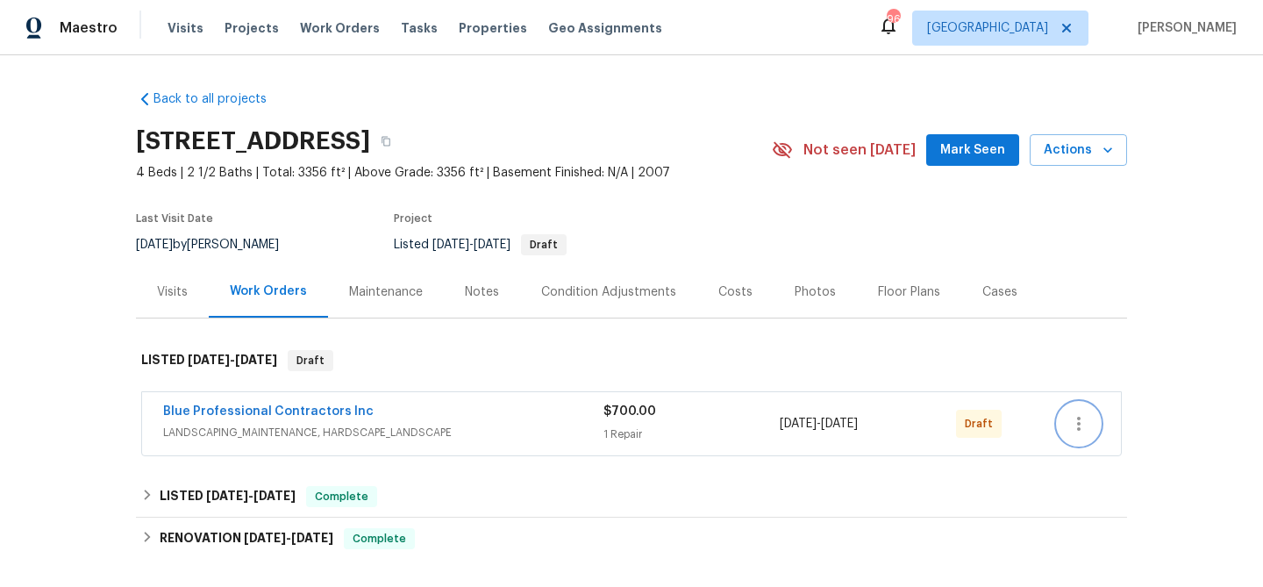
click at [1077, 420] on icon "button" at bounding box center [1079, 423] width 21 height 21
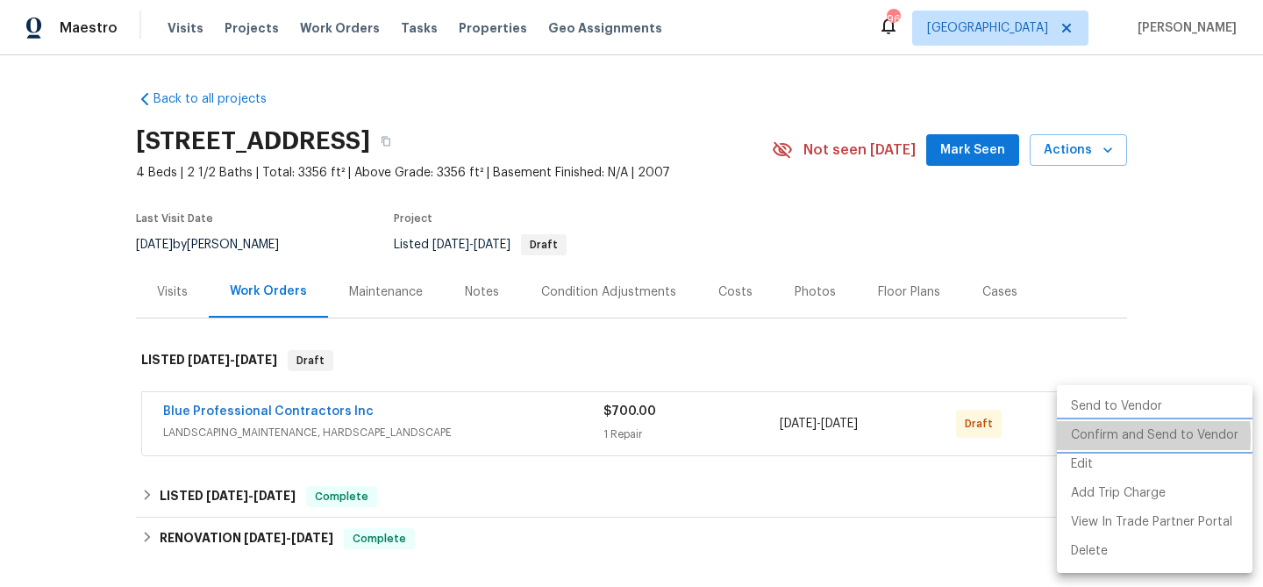
click at [1077, 436] on li "Confirm and Send to Vendor" at bounding box center [1155, 435] width 196 height 29
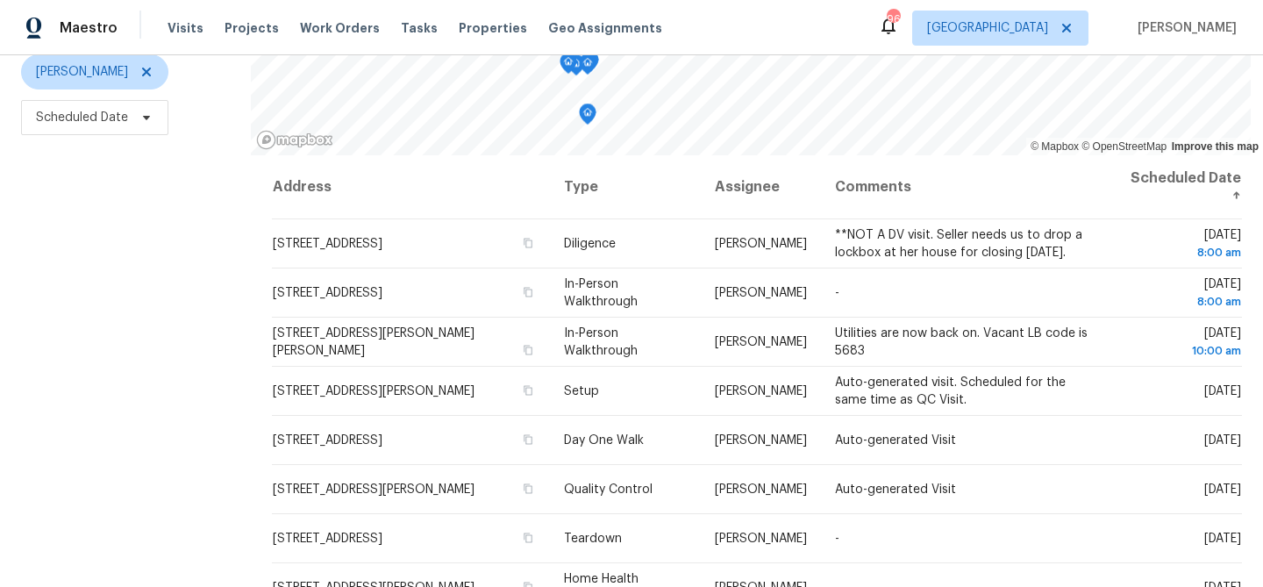
scroll to position [218, 0]
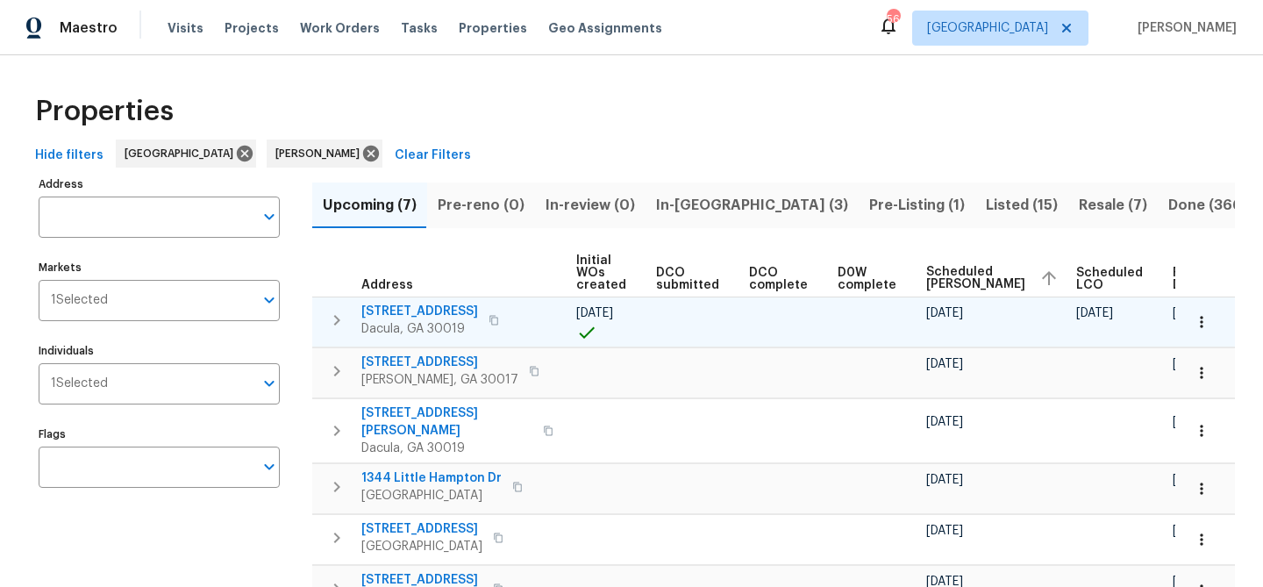
click at [499, 325] on icon "button" at bounding box center [494, 320] width 11 height 11
click at [469, 312] on span "[STREET_ADDRESS]" at bounding box center [419, 312] width 117 height 18
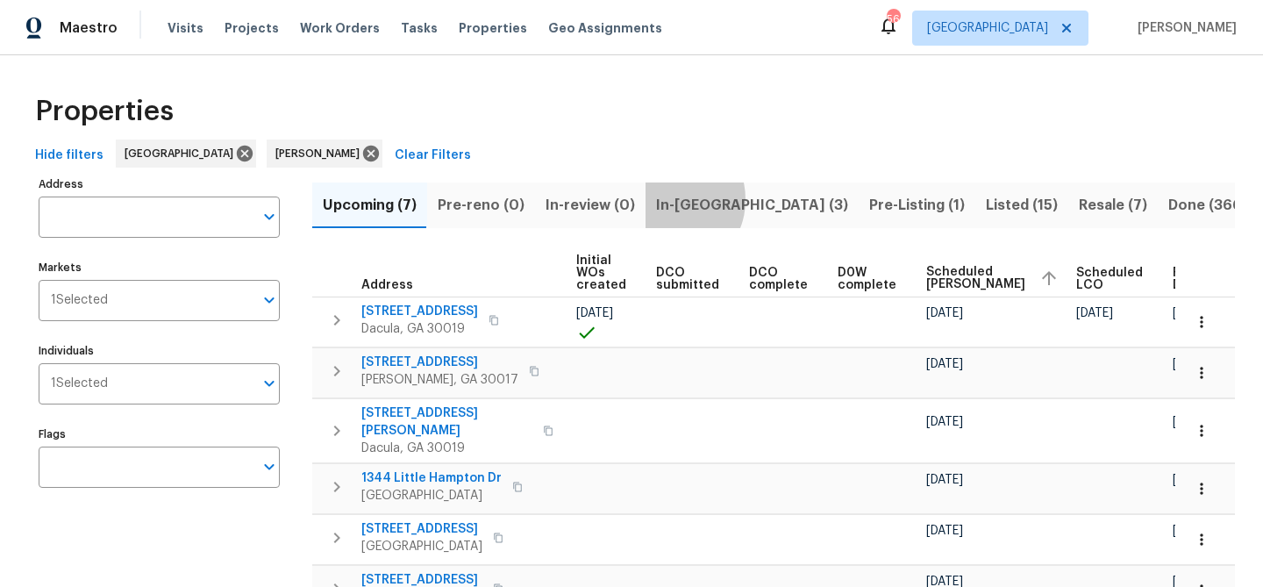
click at [662, 199] on span "In-reno (3)" at bounding box center [752, 205] width 192 height 25
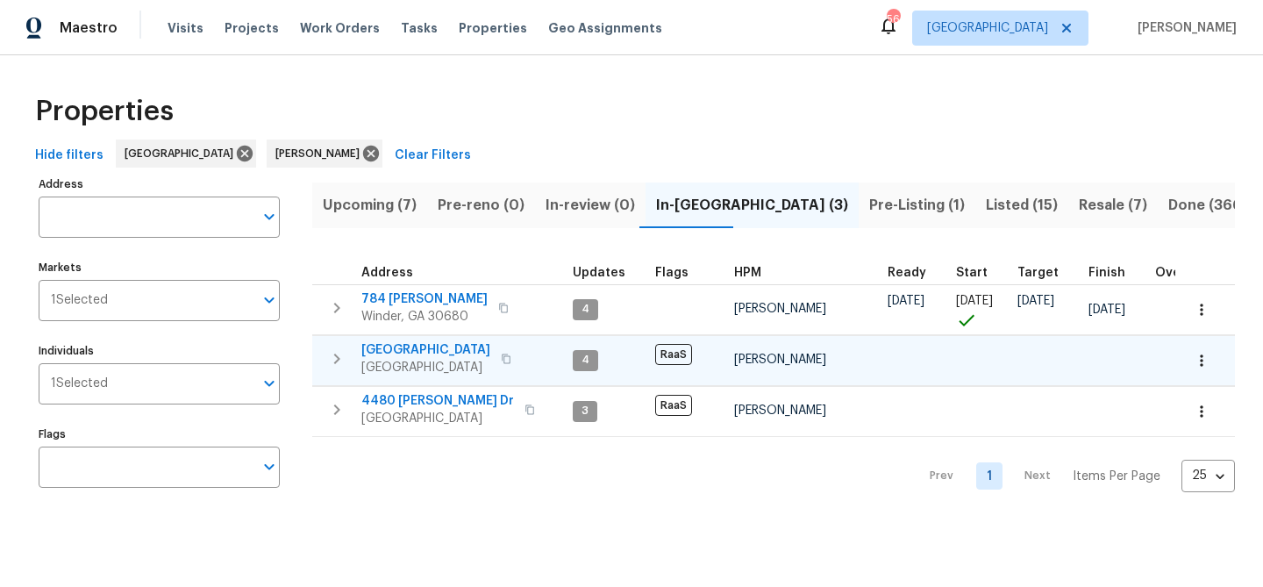
click at [405, 344] on span "3877 Trenton Dr" at bounding box center [425, 350] width 129 height 18
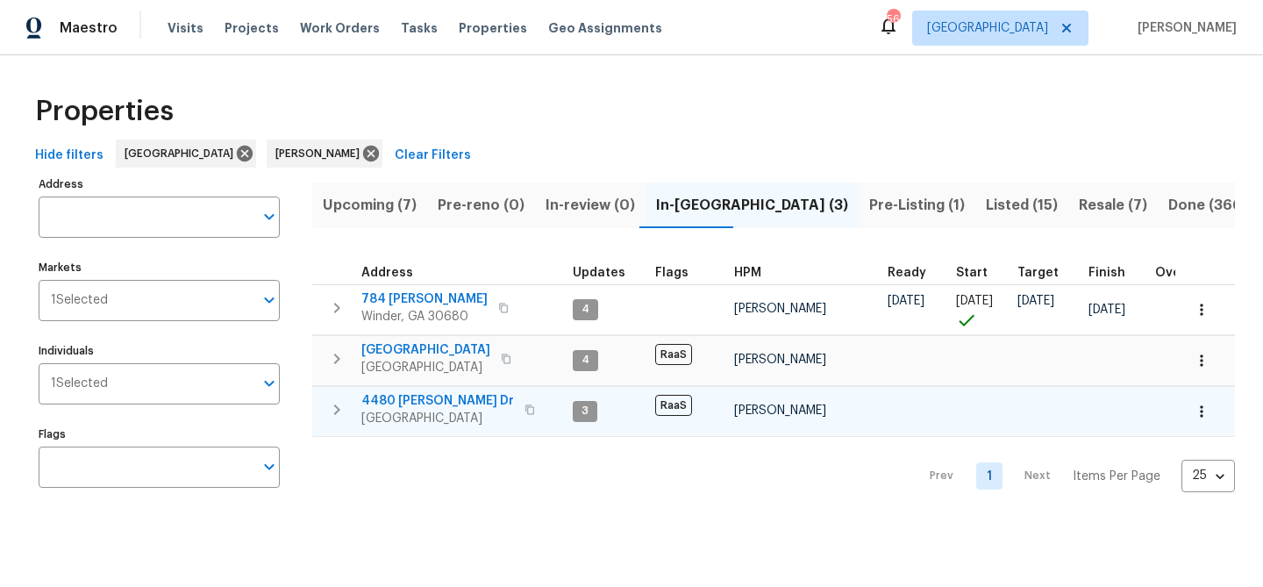
click at [393, 397] on span "4480 Joseph Dr" at bounding box center [437, 401] width 153 height 18
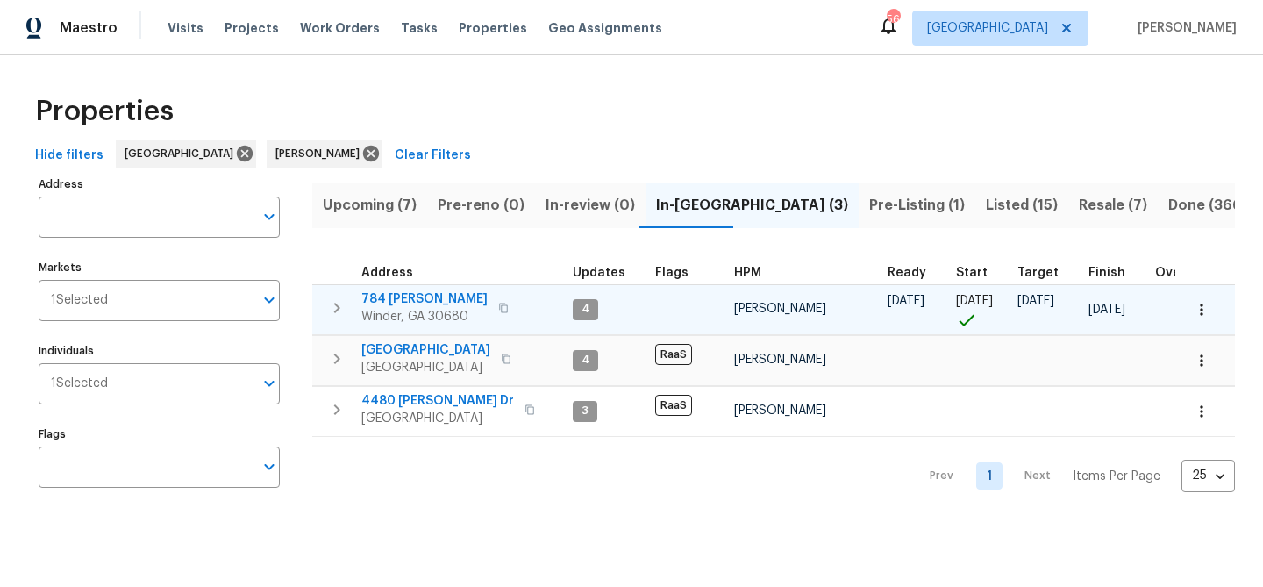
click at [412, 300] on span "784 Morris Ln" at bounding box center [424, 299] width 126 height 18
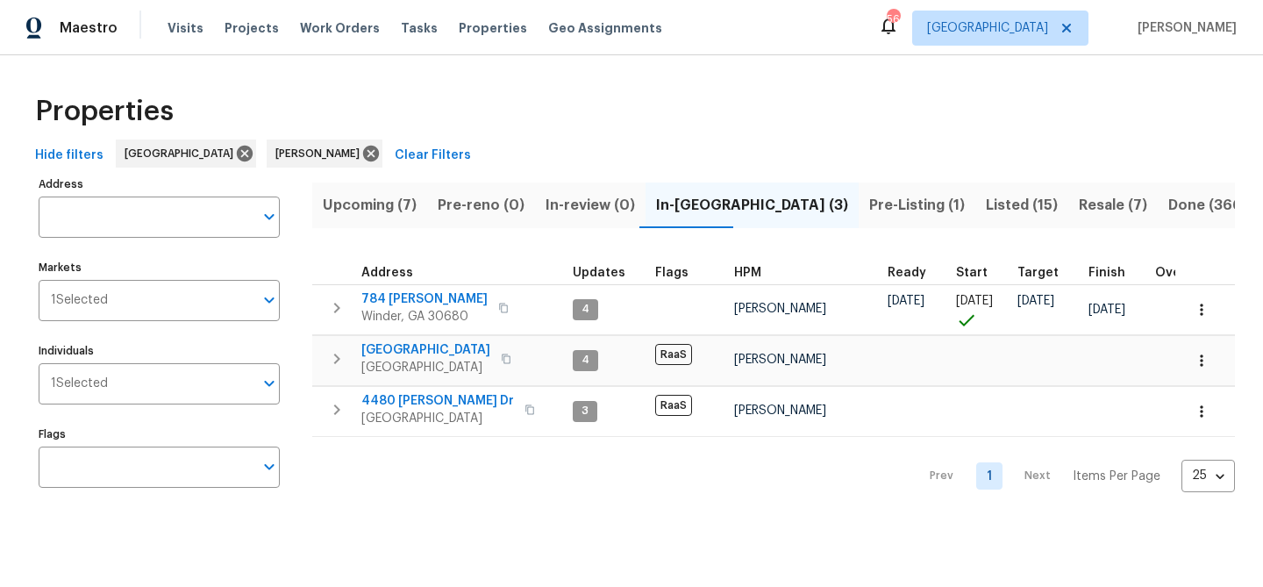
click at [363, 202] on span "Upcoming (7)" at bounding box center [370, 205] width 94 height 25
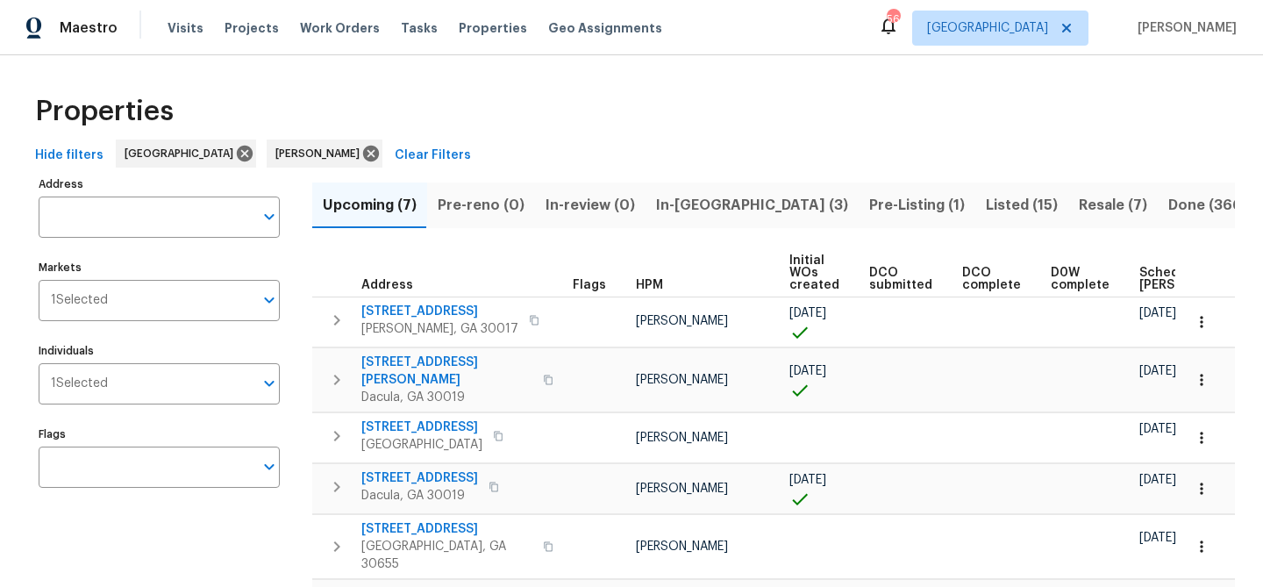
scroll to position [0, 192]
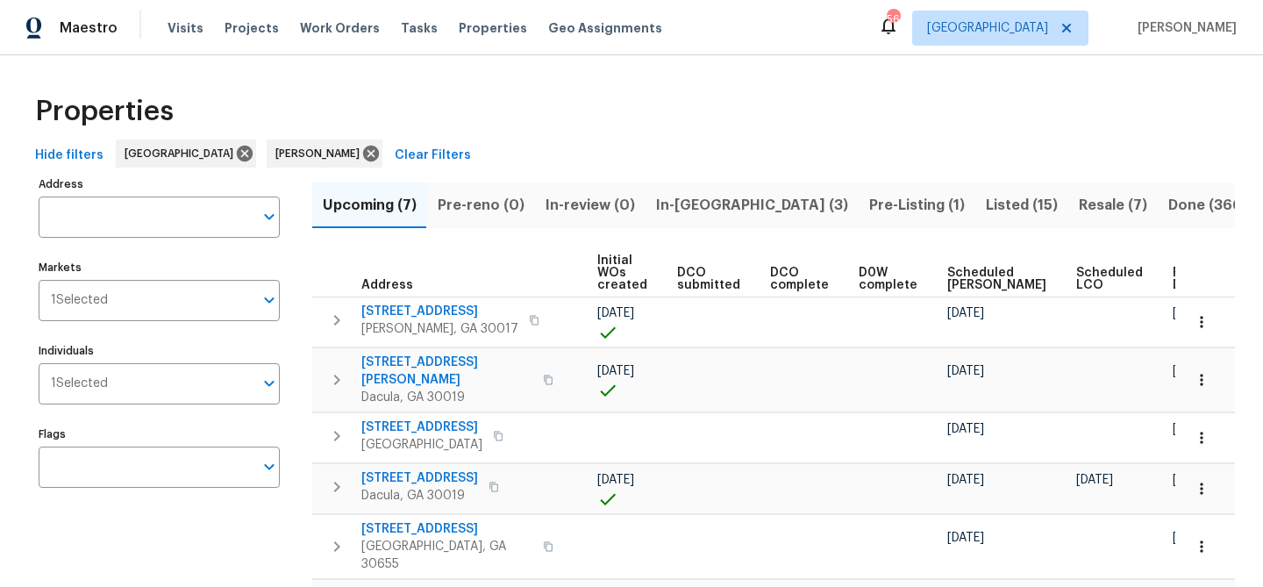
click at [1173, 278] on span "Ready Date" at bounding box center [1192, 279] width 39 height 25
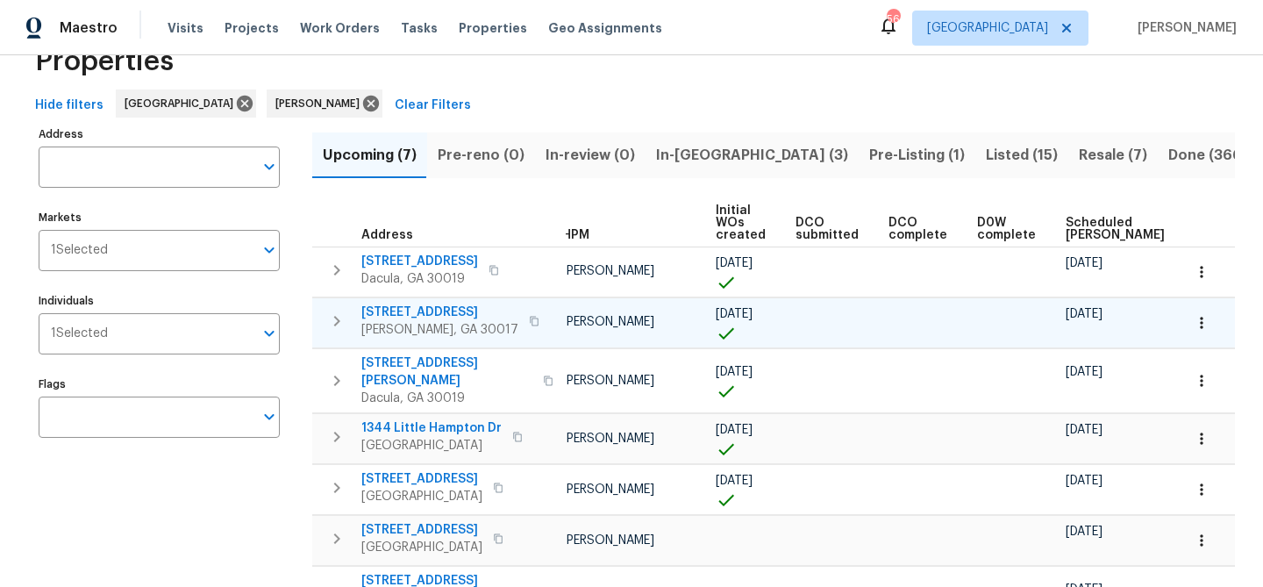
scroll to position [0, 213]
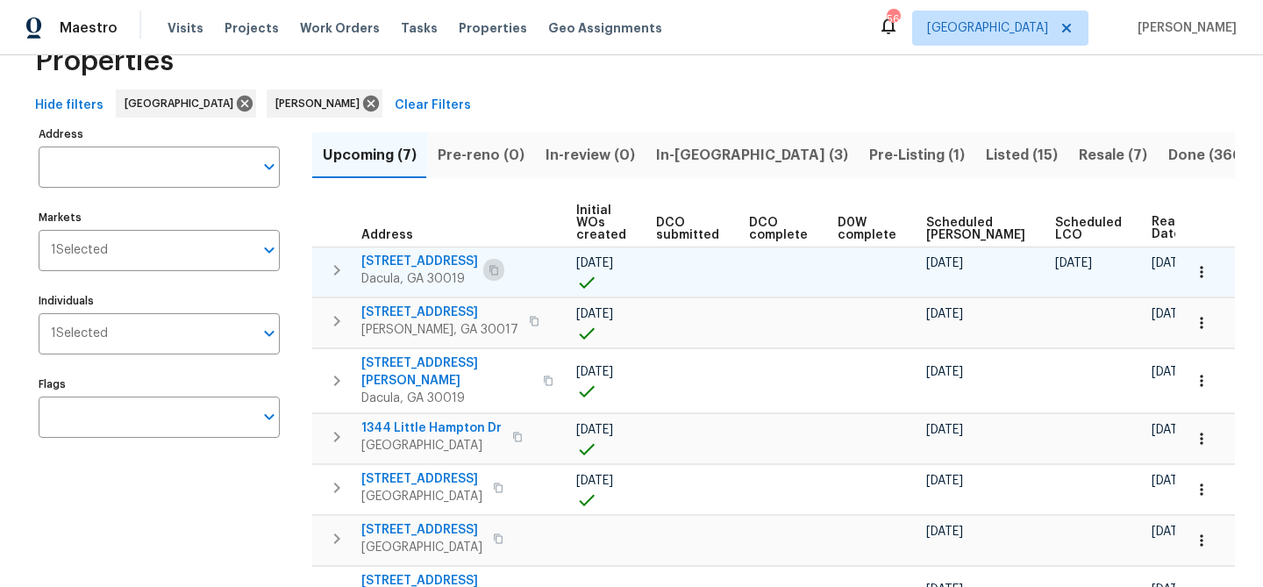
click at [497, 270] on icon "button" at bounding box center [494, 270] width 9 height 10
click at [499, 271] on icon "button" at bounding box center [494, 270] width 11 height 11
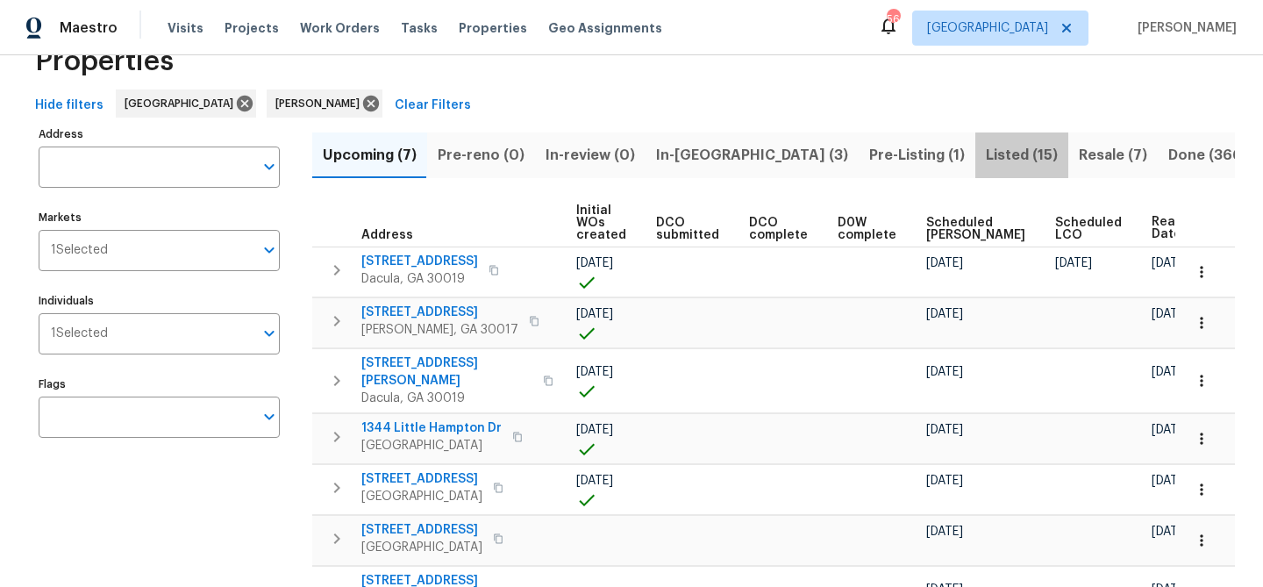
click at [986, 145] on span "Listed (15)" at bounding box center [1022, 155] width 72 height 25
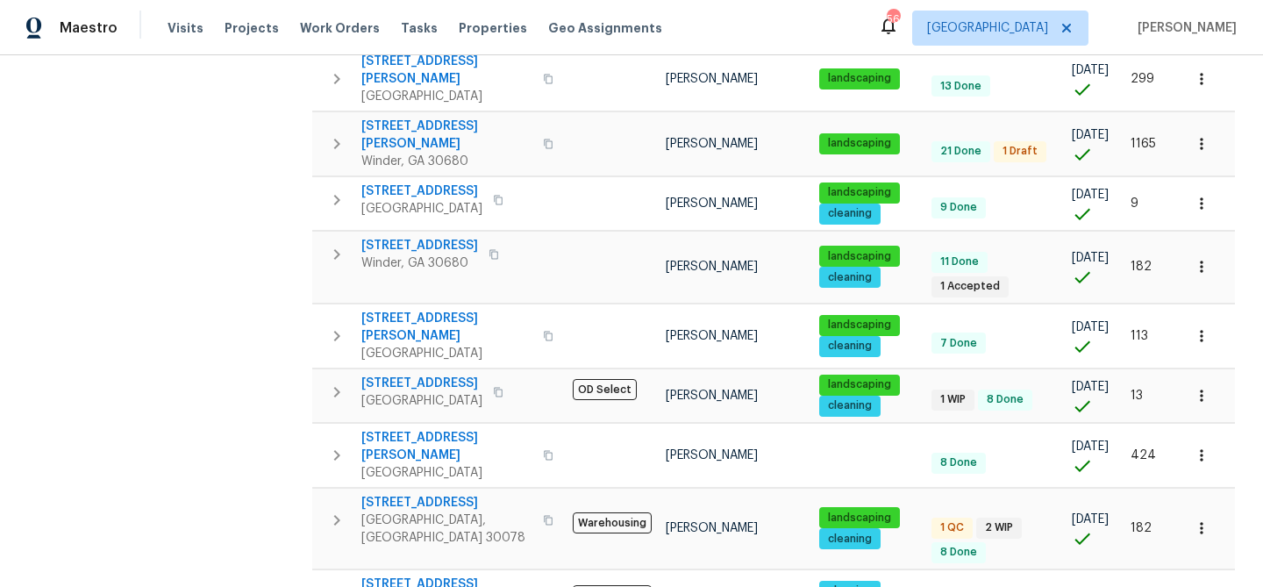
scroll to position [612, 0]
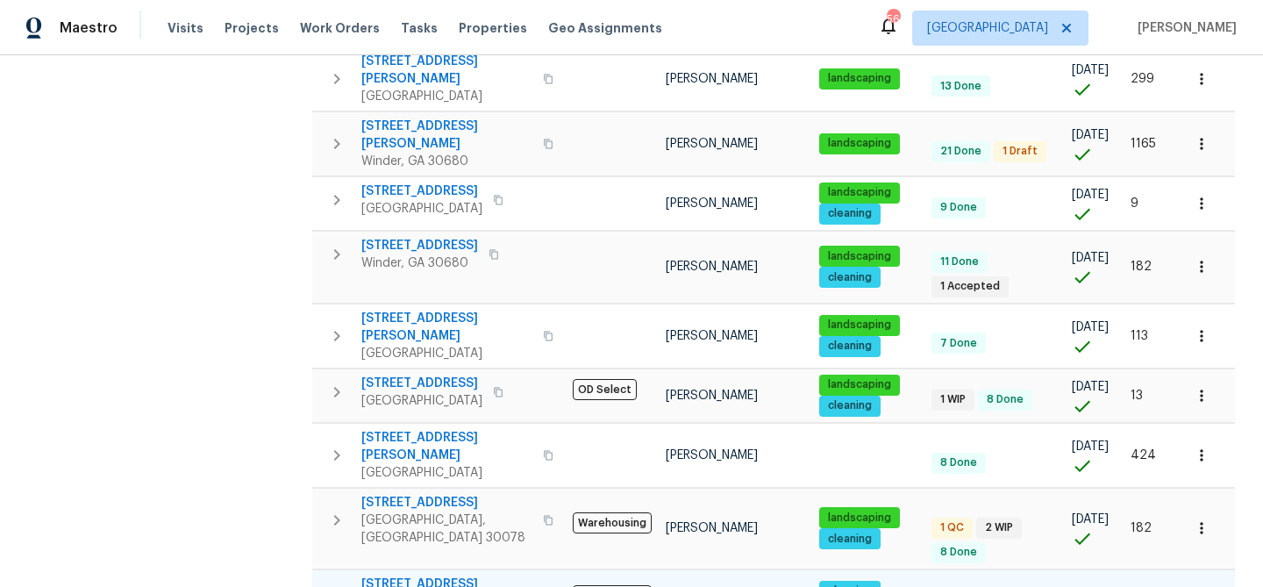
click at [409, 576] on span "2622 Abington Dr" at bounding box center [446, 585] width 171 height 18
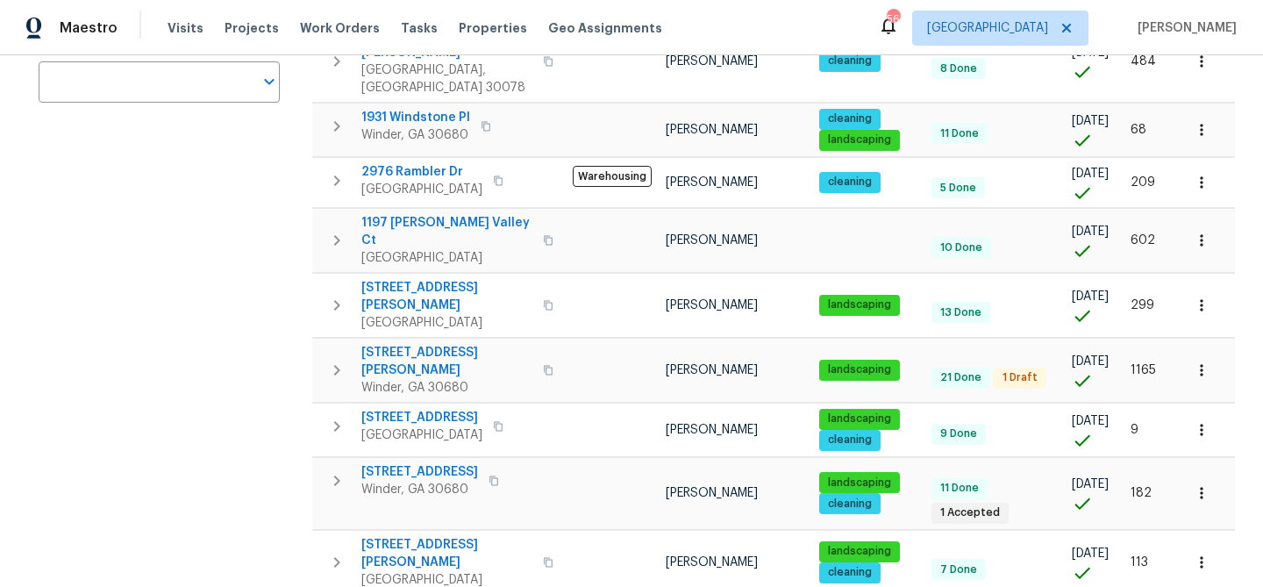
scroll to position [0, 0]
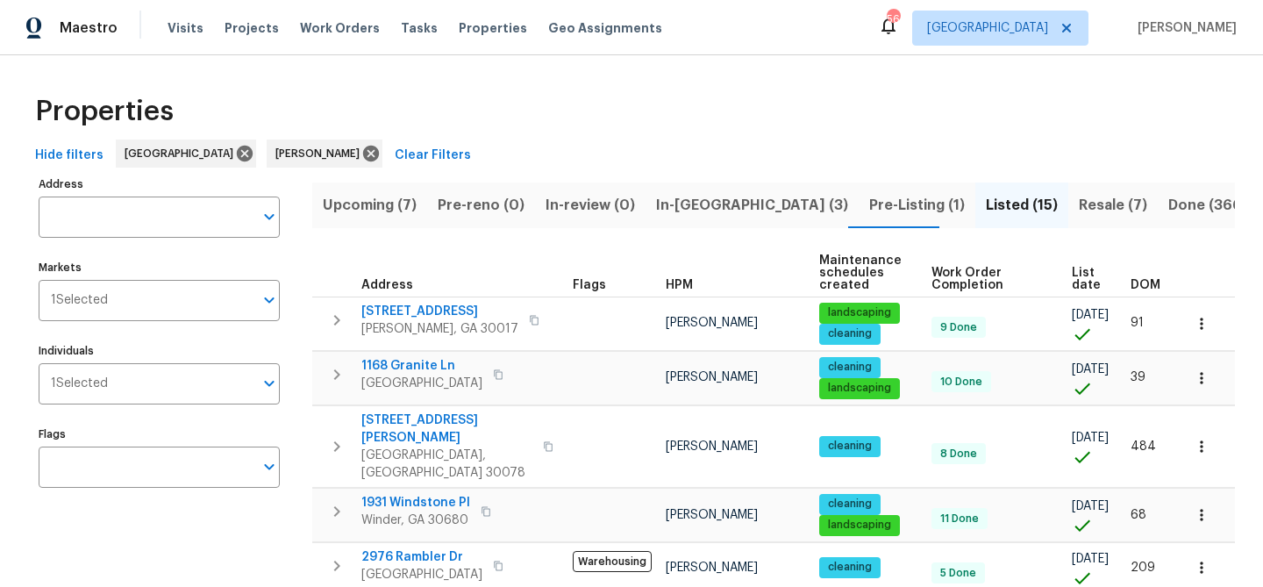
click at [385, 205] on span "Upcoming (7)" at bounding box center [370, 205] width 94 height 25
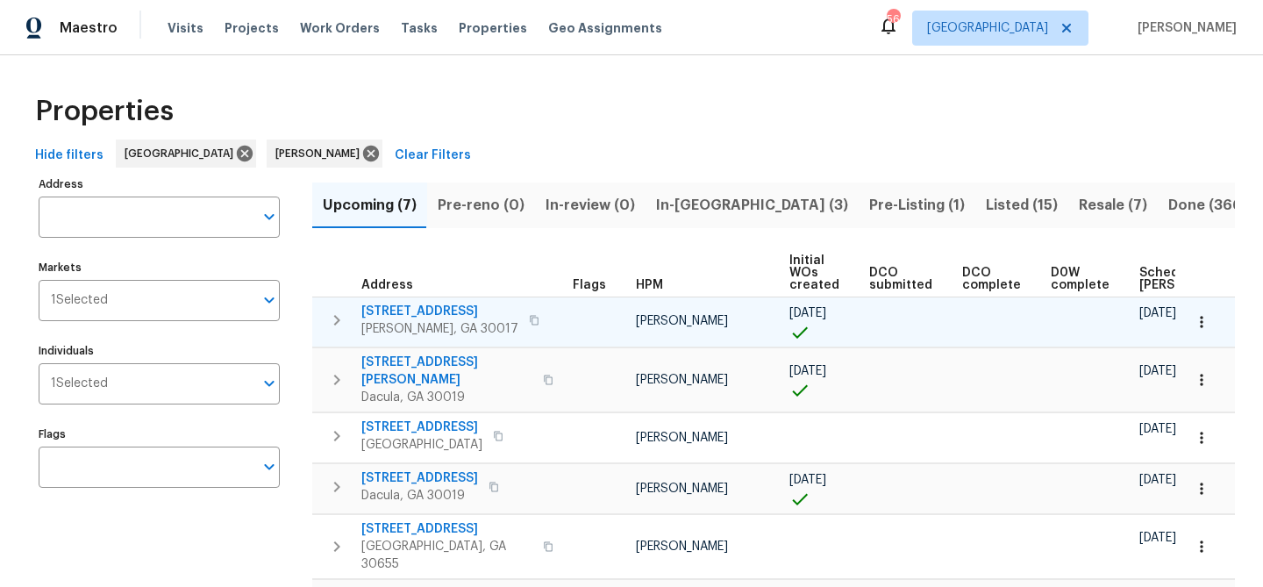
scroll to position [0, 192]
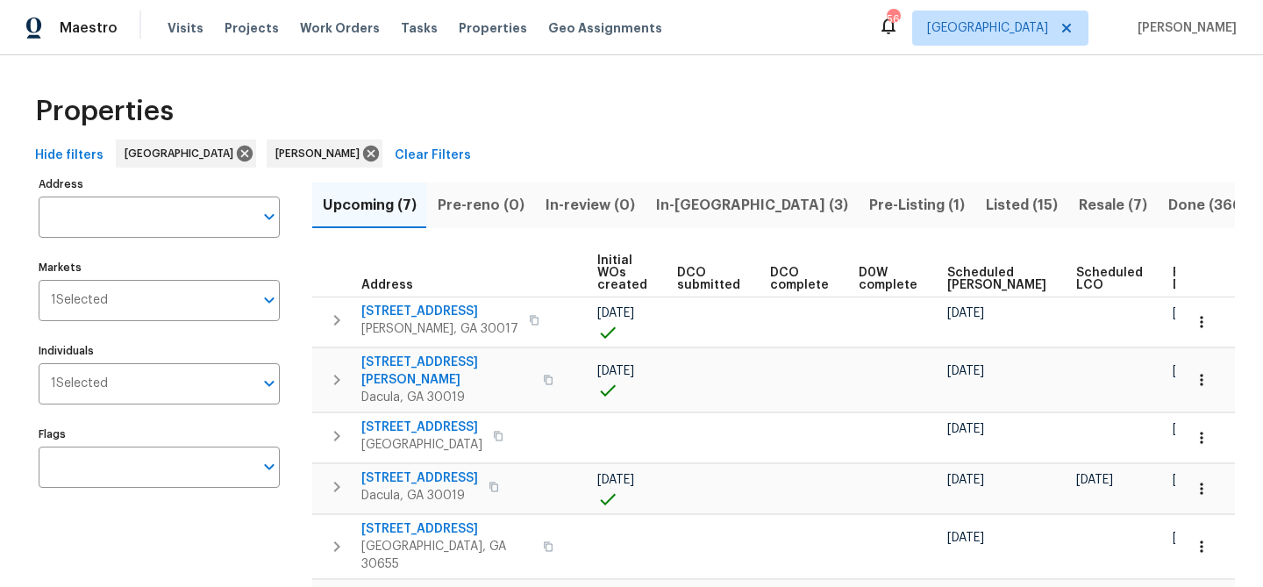
click at [1173, 274] on span "Ready Date" at bounding box center [1192, 279] width 39 height 25
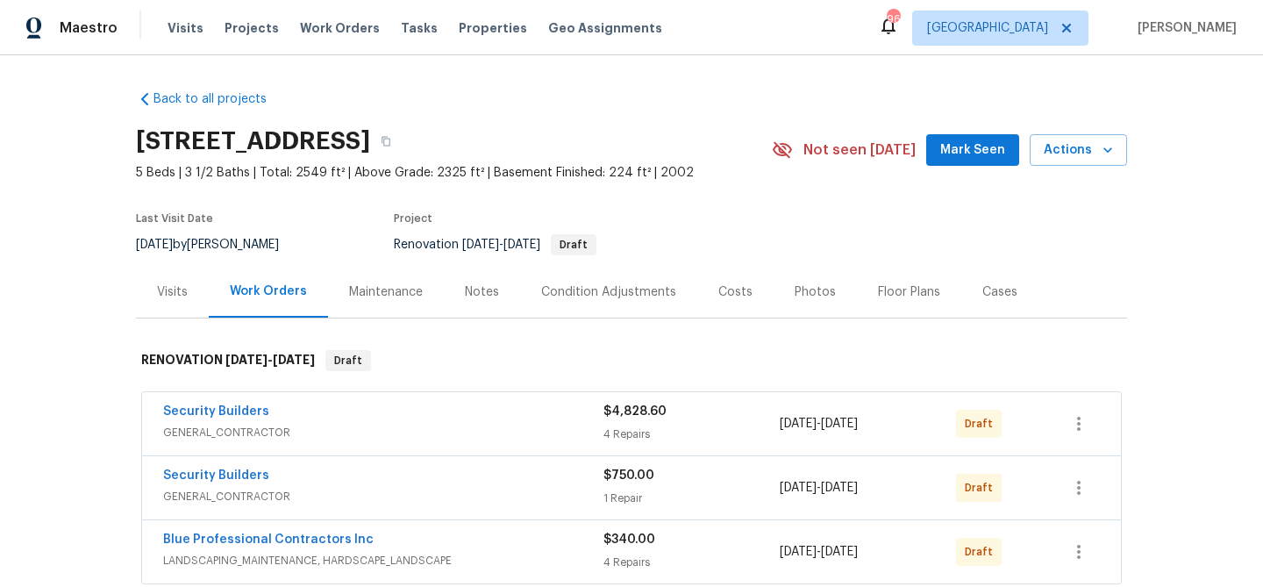
click at [964, 154] on span "Mark Seen" at bounding box center [973, 151] width 65 height 22
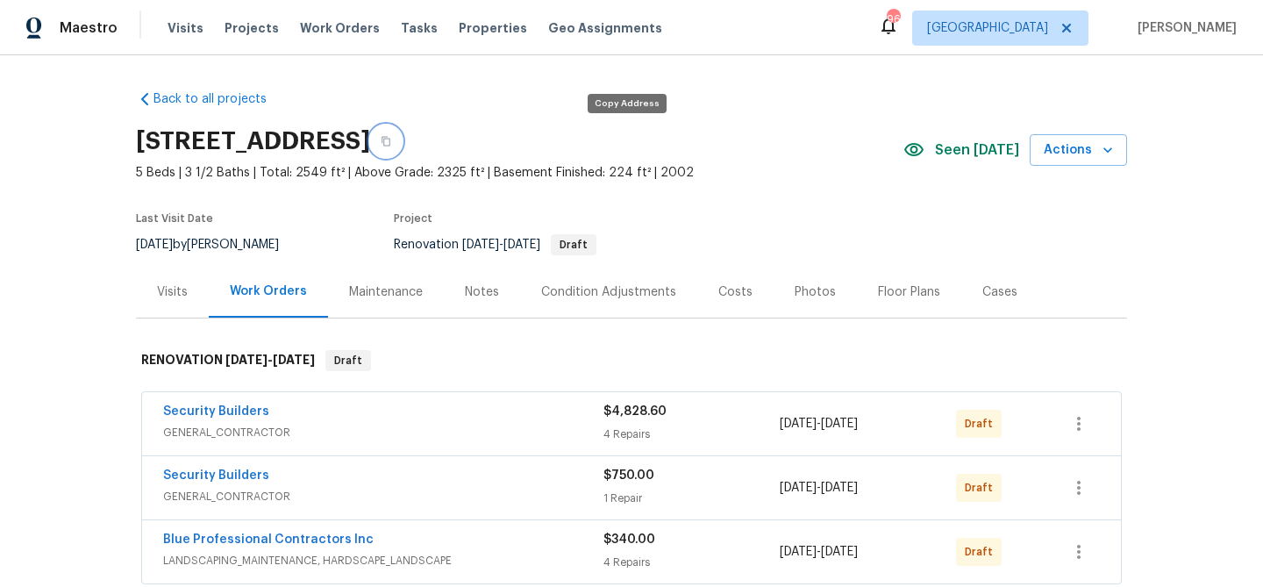
click at [390, 140] on icon "button" at bounding box center [386, 142] width 9 height 10
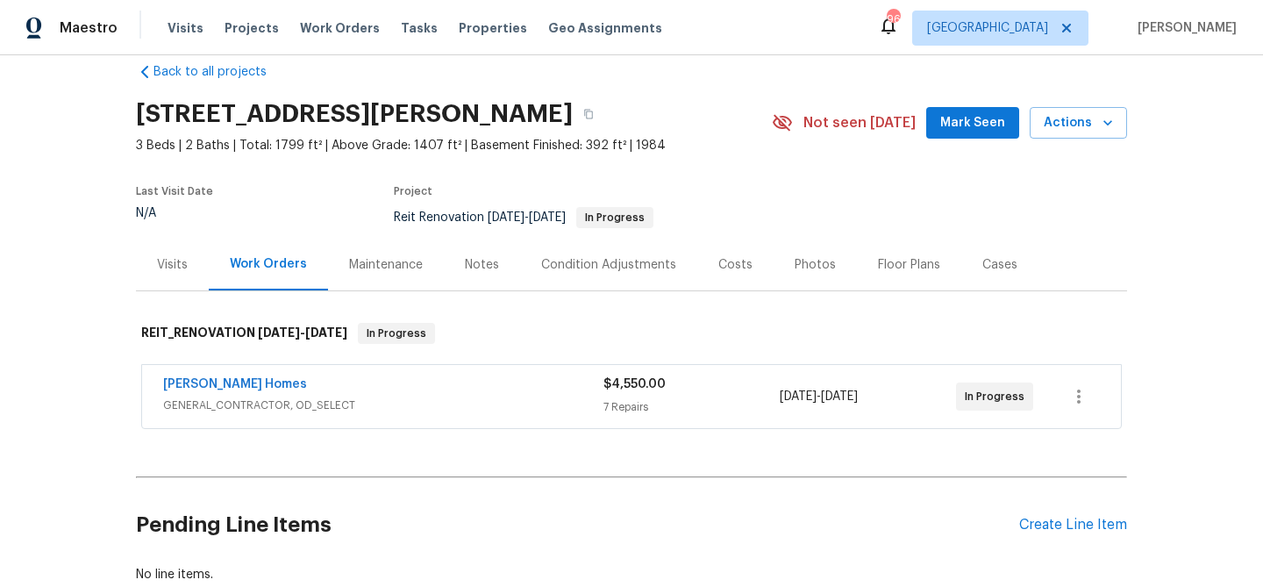
scroll to position [32, 0]
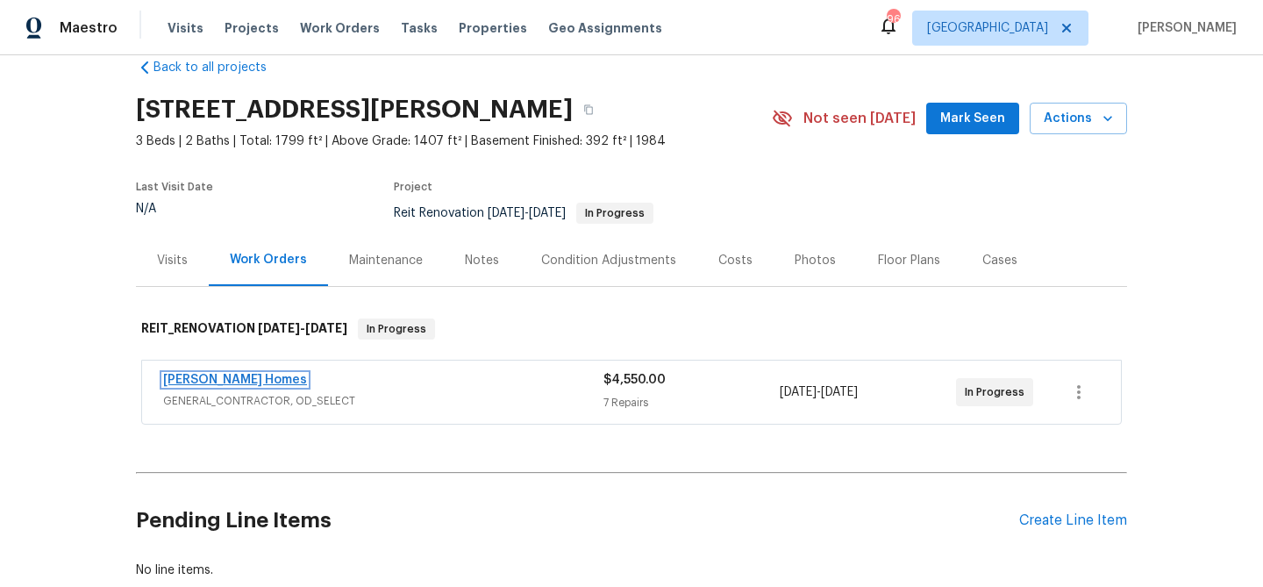
click at [247, 374] on link "Therrien Homes" at bounding box center [235, 380] width 144 height 12
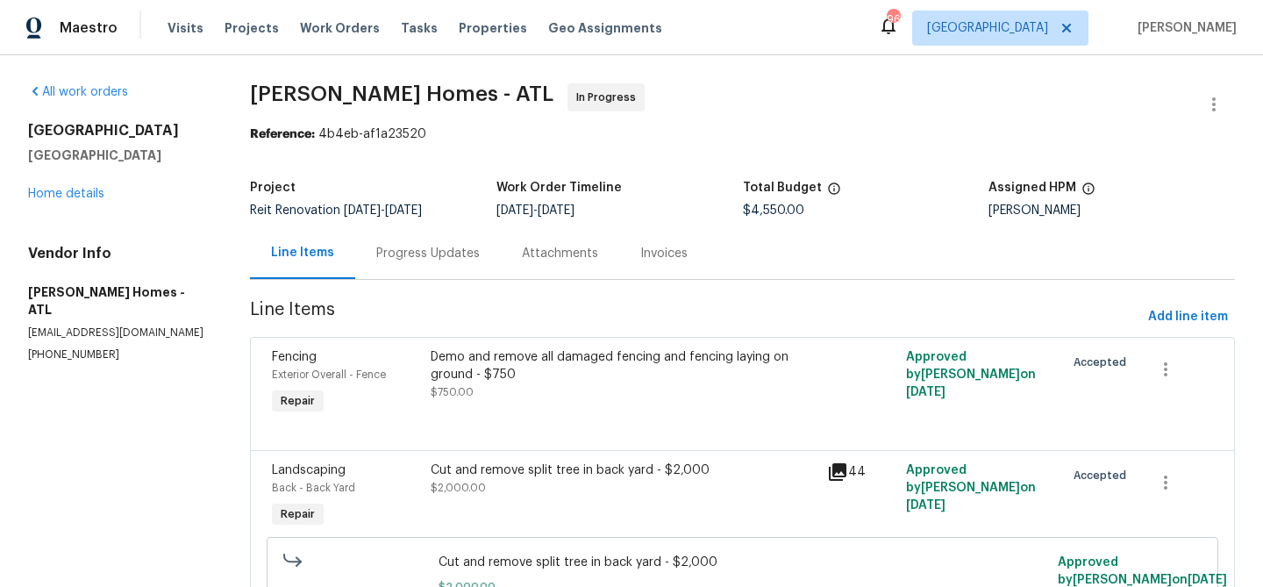
click at [433, 253] on div "Progress Updates" at bounding box center [428, 254] width 104 height 18
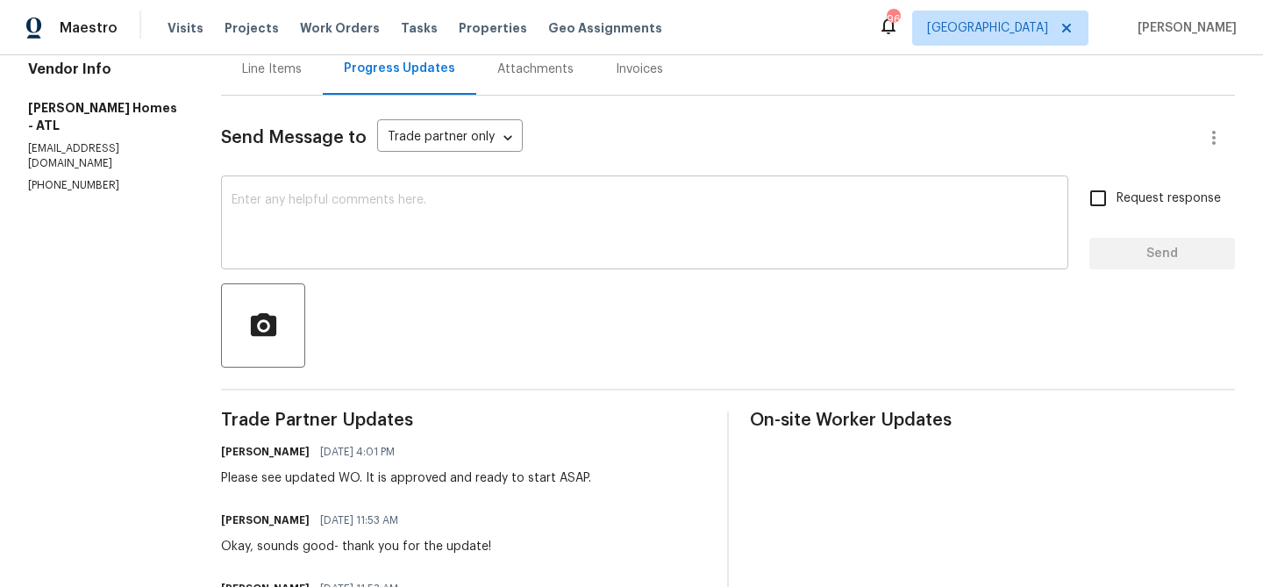
scroll to position [227, 0]
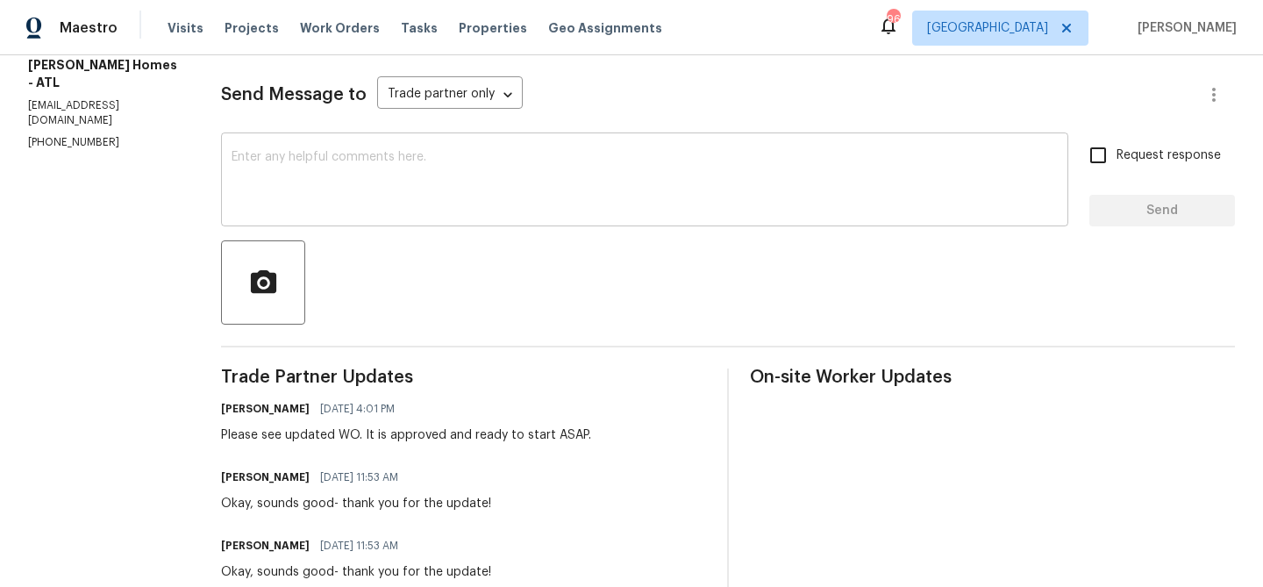
click at [341, 182] on textarea at bounding box center [645, 181] width 827 height 61
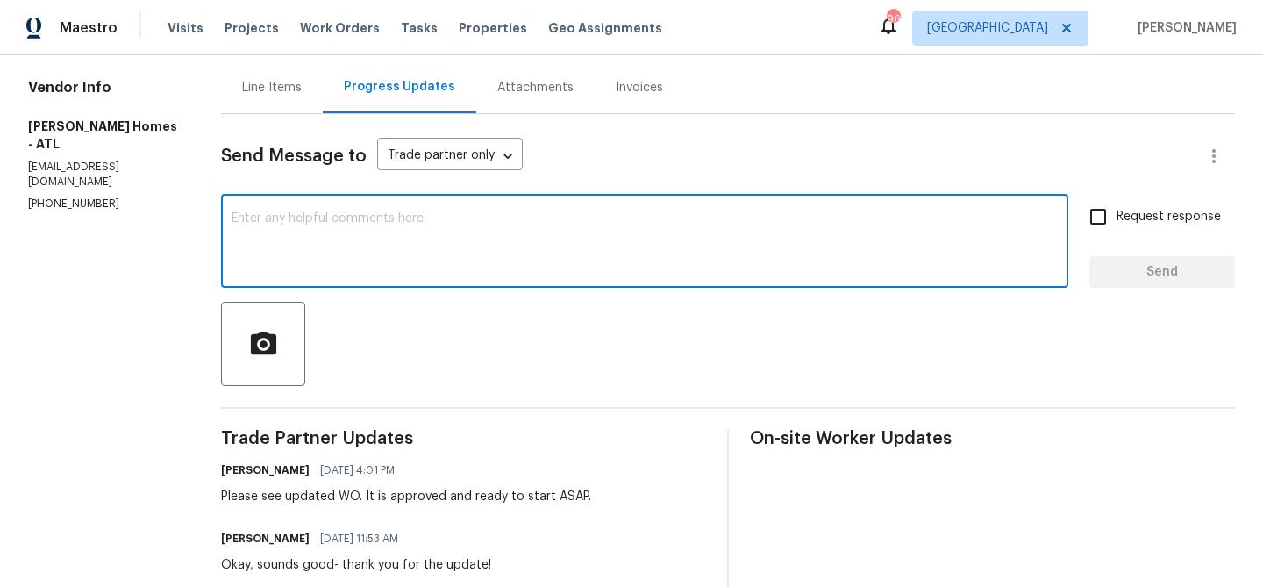
scroll to position [157, 0]
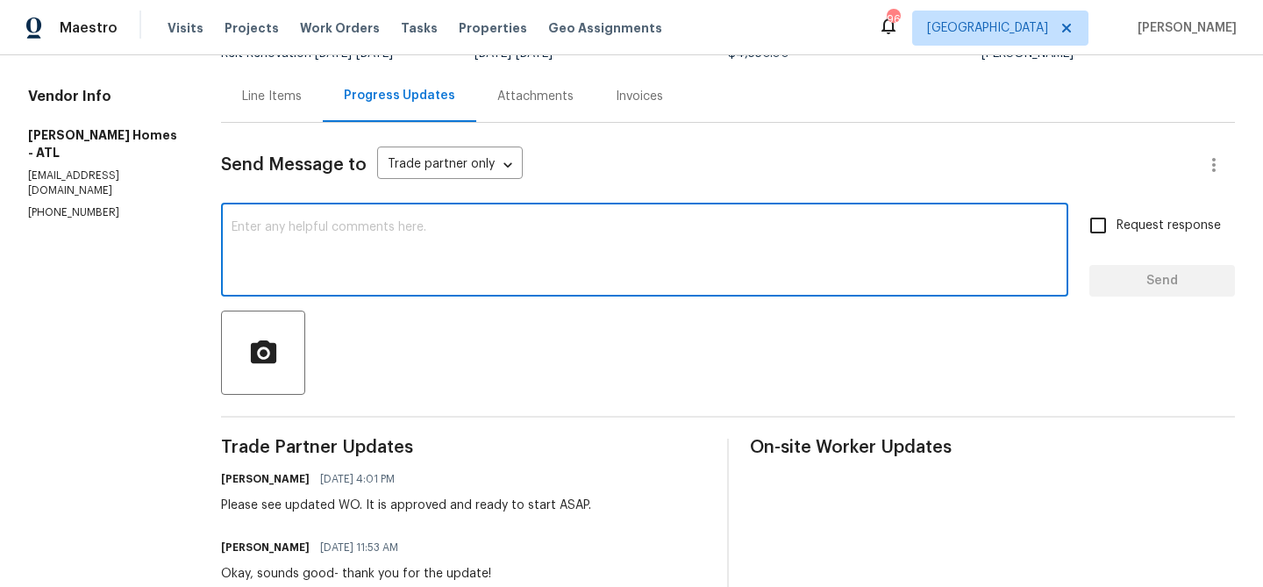
click at [332, 229] on textarea at bounding box center [645, 251] width 827 height 61
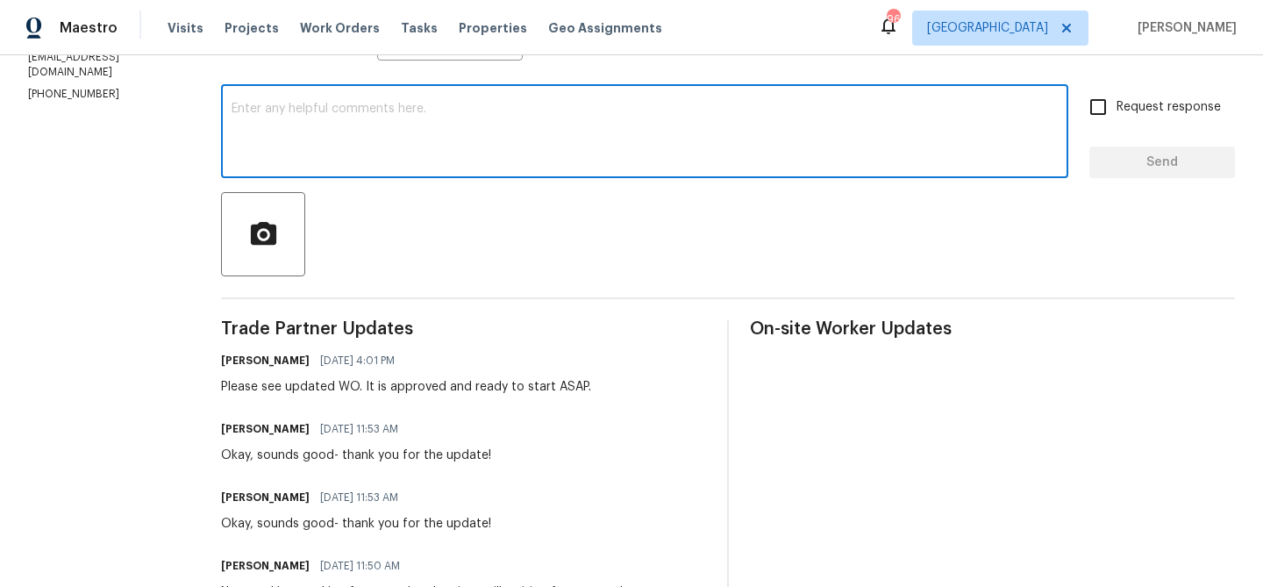
scroll to position [0, 0]
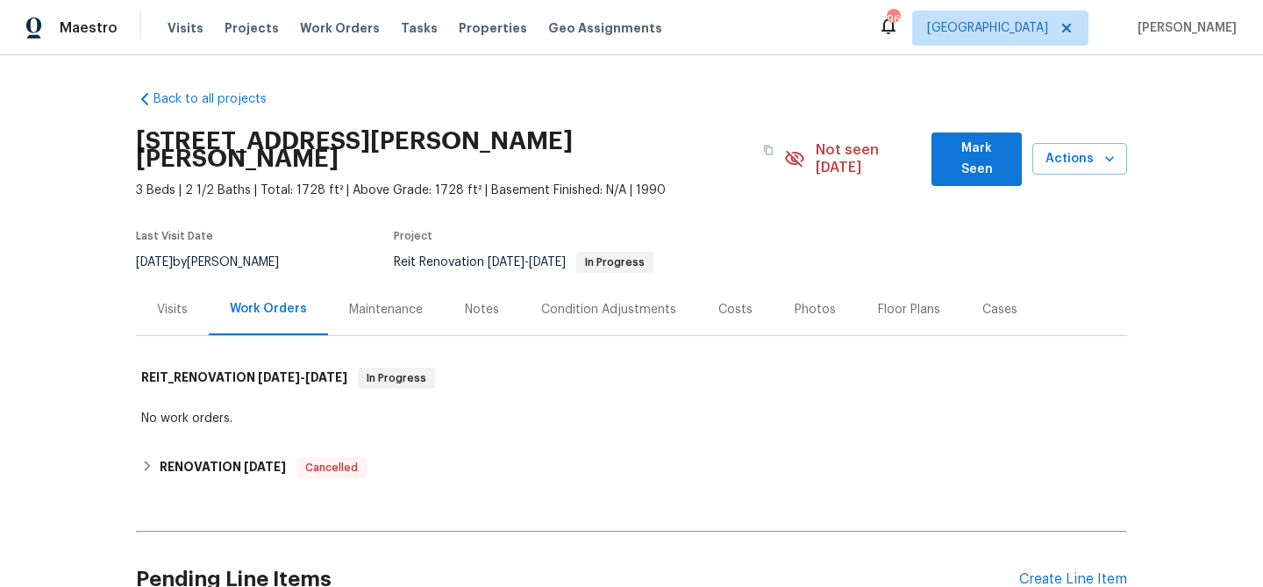
click at [973, 147] on span "Mark Seen" at bounding box center [977, 159] width 62 height 43
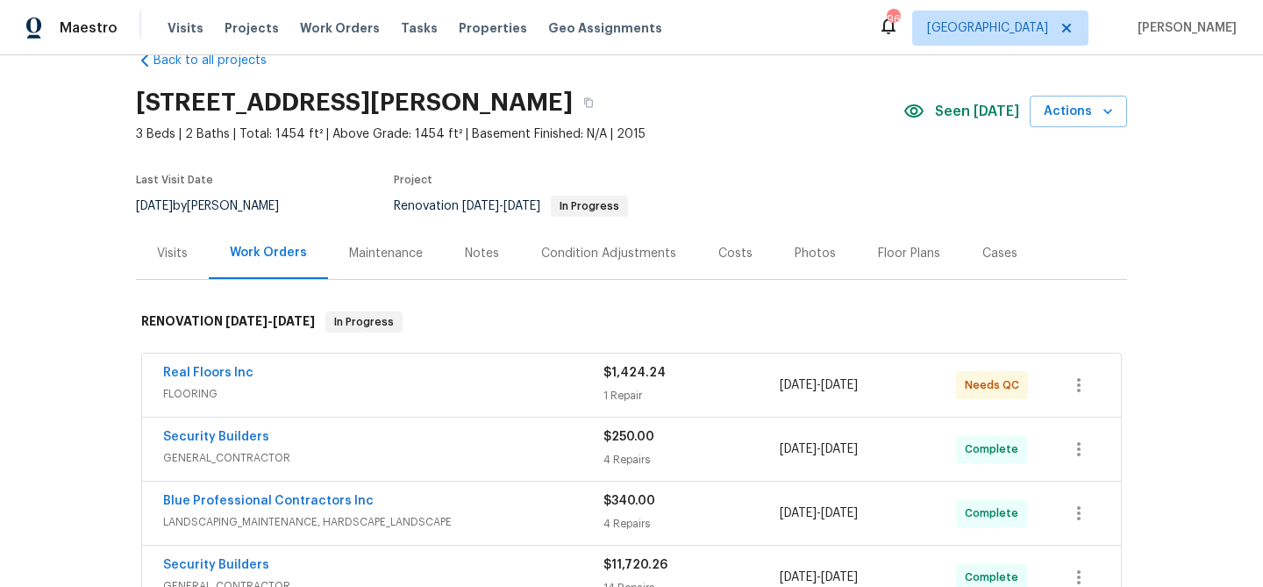
scroll to position [33, 0]
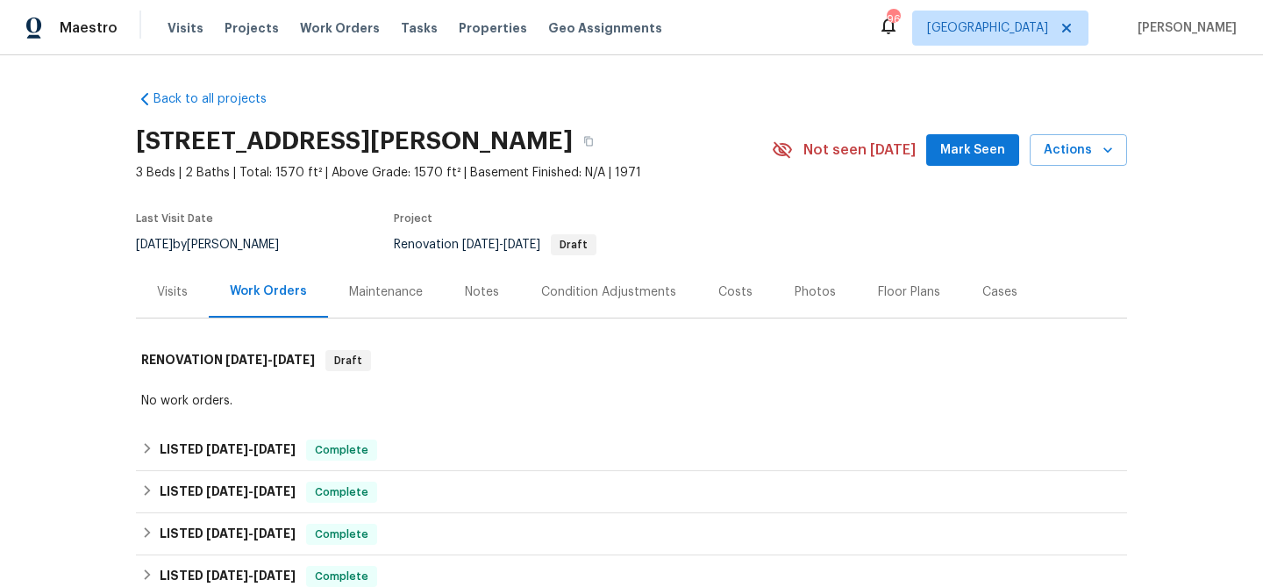
click at [961, 152] on span "Mark Seen" at bounding box center [973, 151] width 65 height 22
click at [186, 298] on div "Visits" at bounding box center [172, 292] width 31 height 18
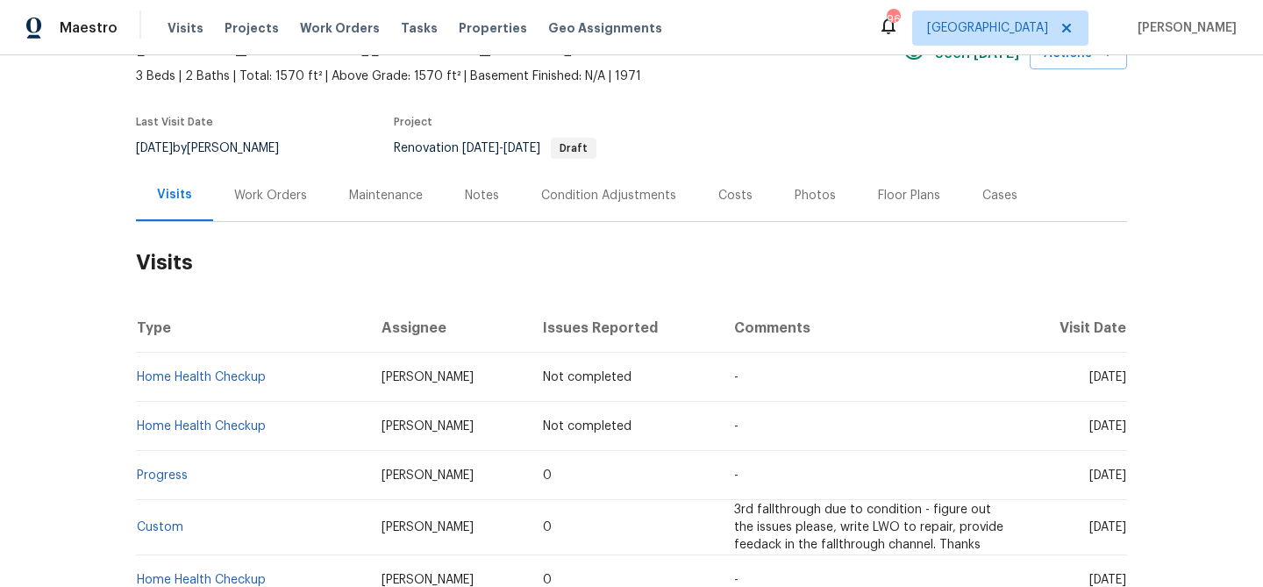
scroll to position [105, 0]
